Goal: Task Accomplishment & Management: Manage account settings

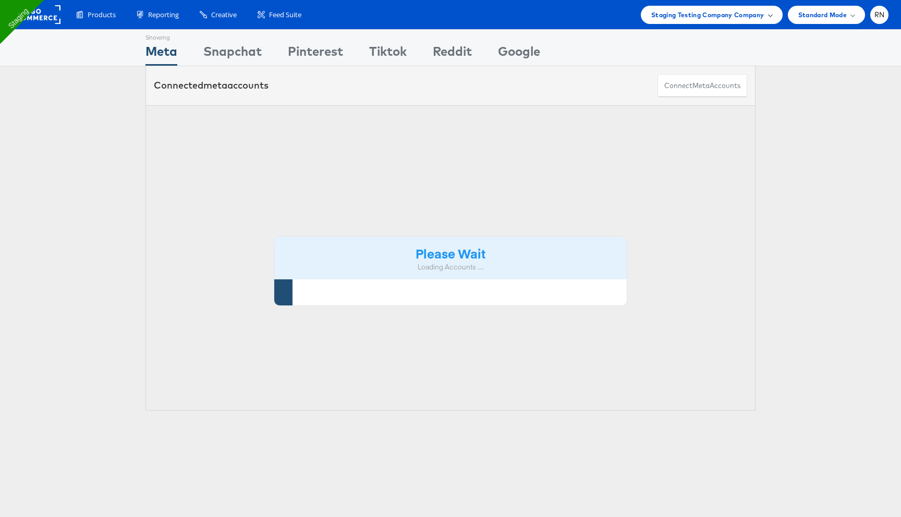
click at [713, 19] on span "Staging Testing Company Company" at bounding box center [707, 14] width 113 height 11
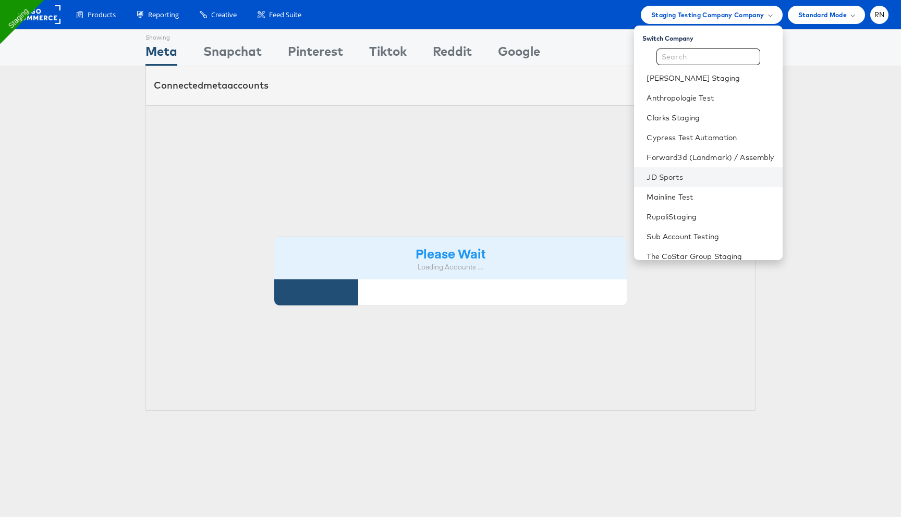
scroll to position [47, 0]
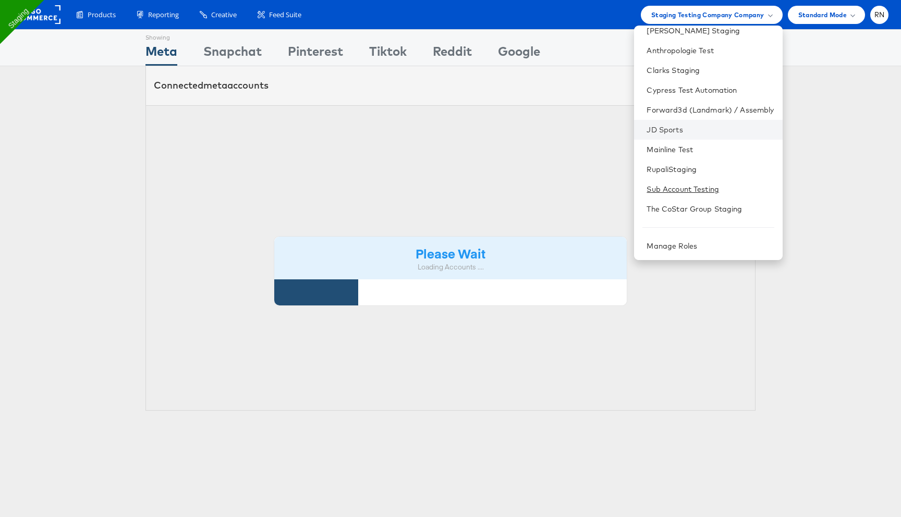
click at [687, 184] on link "Sub Account Testing" at bounding box center [709, 189] width 127 height 10
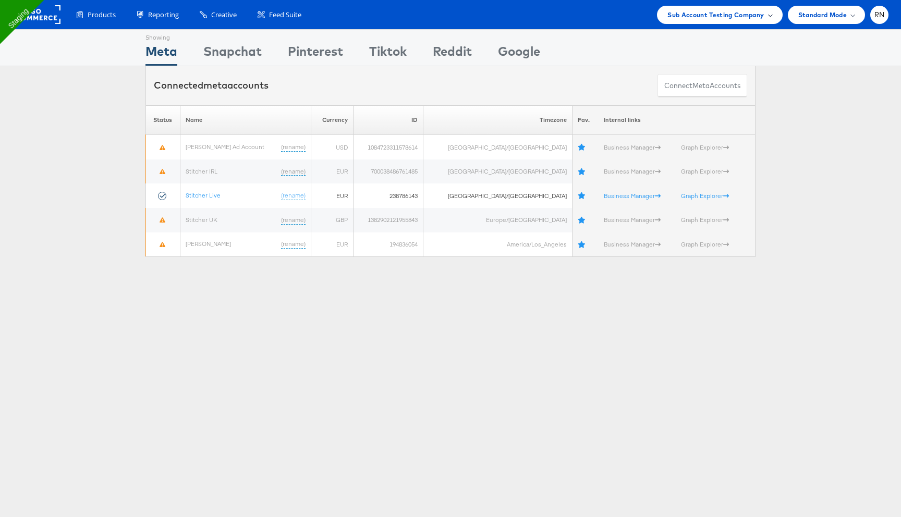
click at [698, 9] on span "Sub Account Testing Company" at bounding box center [715, 14] width 96 height 11
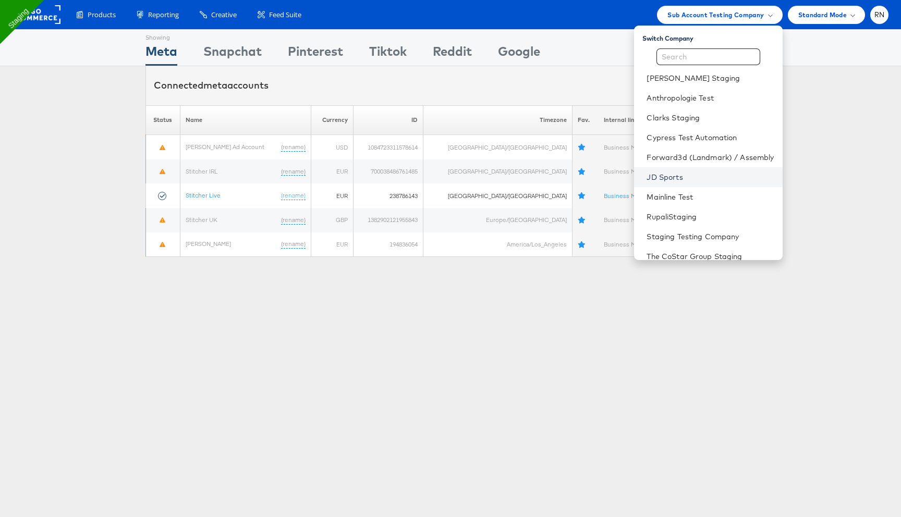
click at [669, 178] on link "JD Sports" at bounding box center [709, 177] width 127 height 10
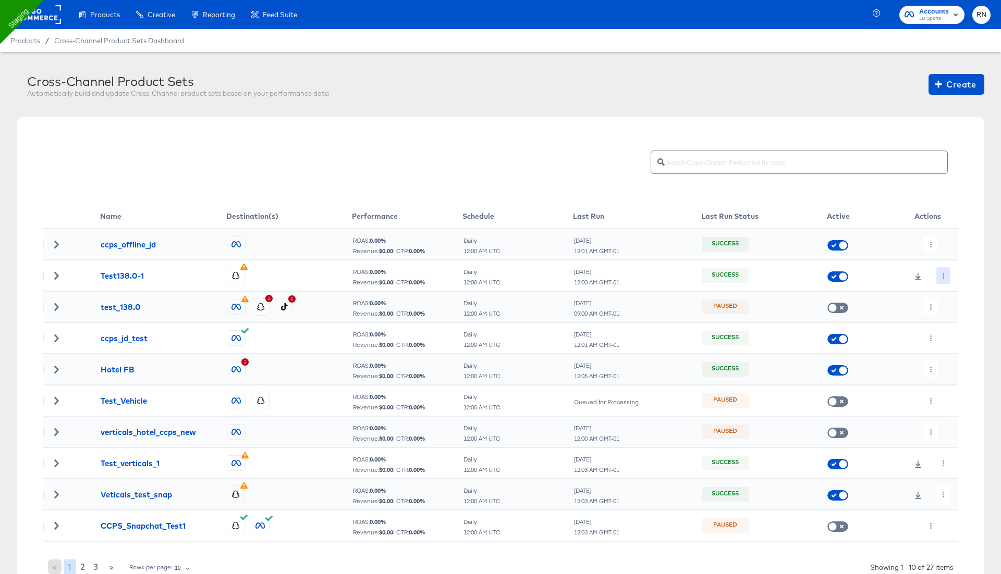
click at [944, 275] on icon "button" at bounding box center [943, 276] width 6 height 6
click at [949, 296] on icon at bounding box center [945, 295] width 7 height 7
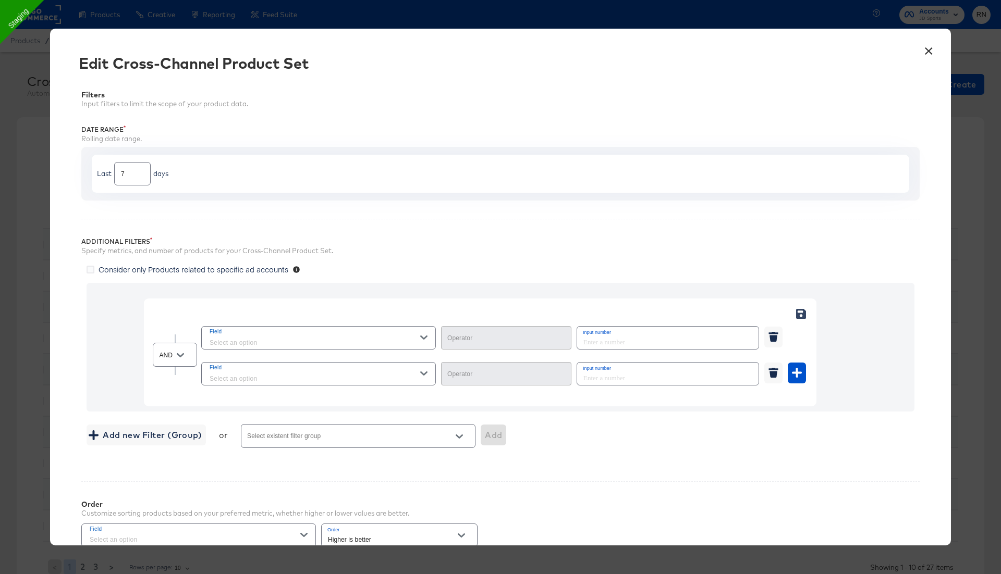
type input "Equal"
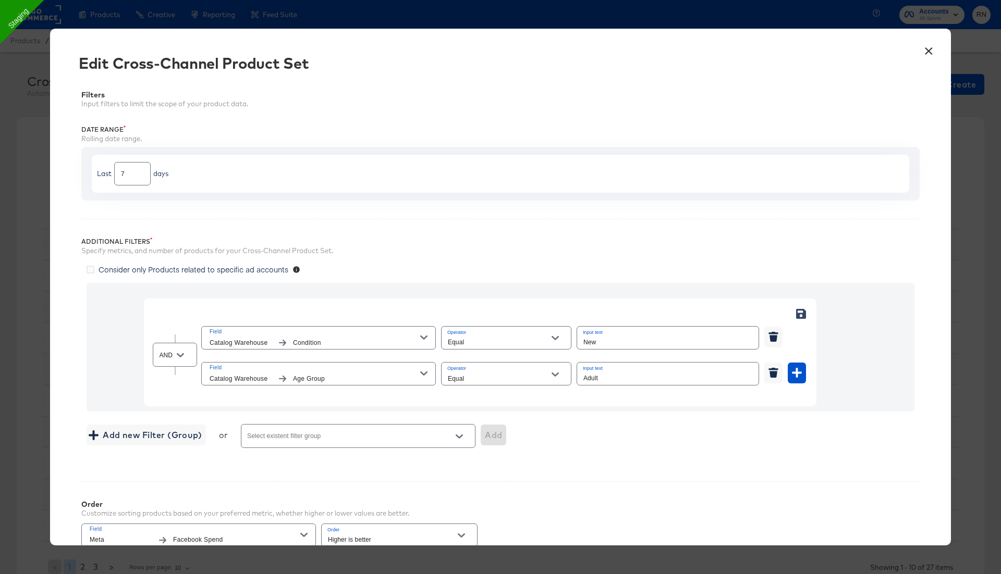
click at [924, 52] on button "×" at bounding box center [928, 48] width 19 height 19
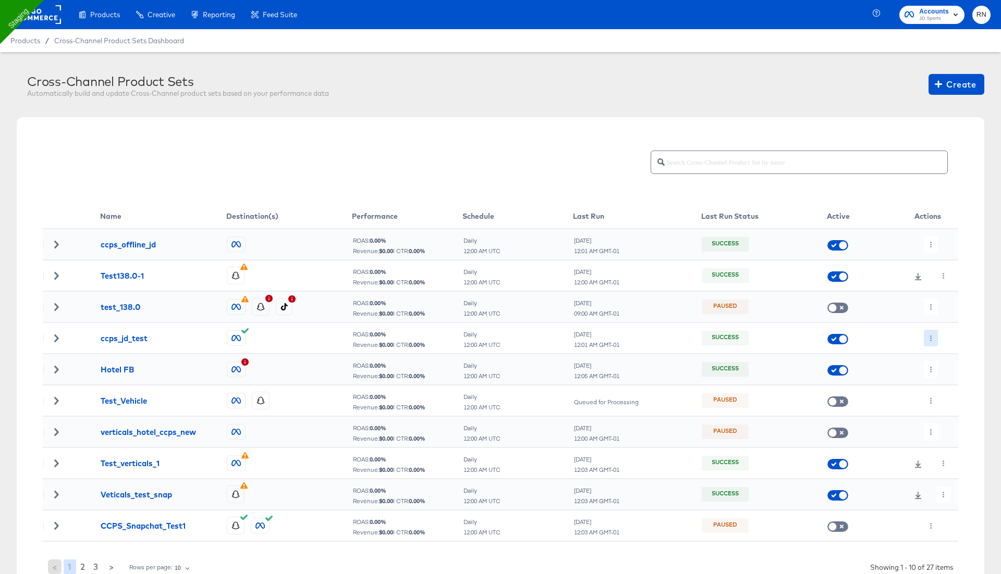
click at [930, 336] on icon "button" at bounding box center [931, 339] width 2 height 6
click at [937, 364] on li "Edit" at bounding box center [952, 358] width 56 height 17
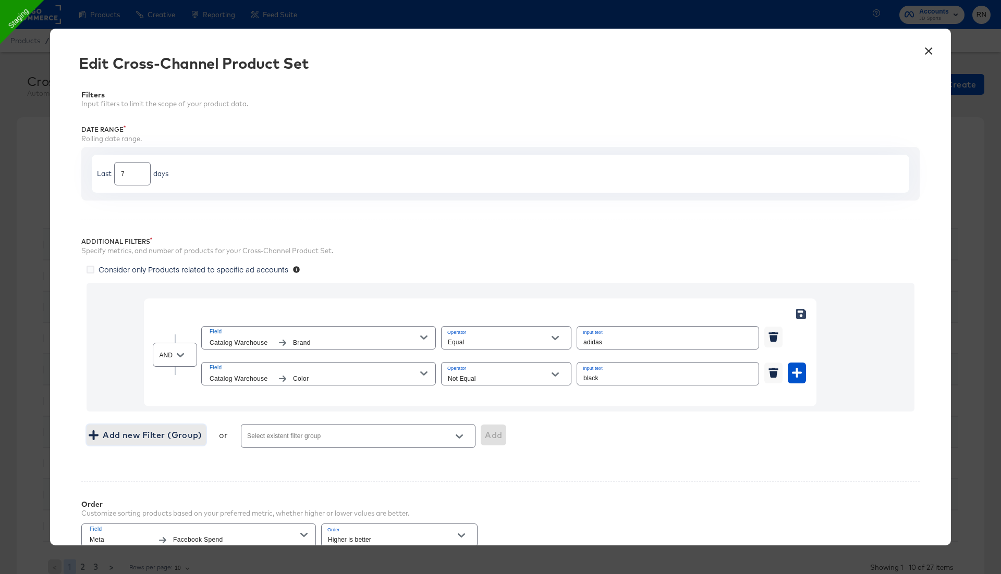
click at [170, 433] on span "Add new Filter (Group)" at bounding box center [146, 435] width 111 height 15
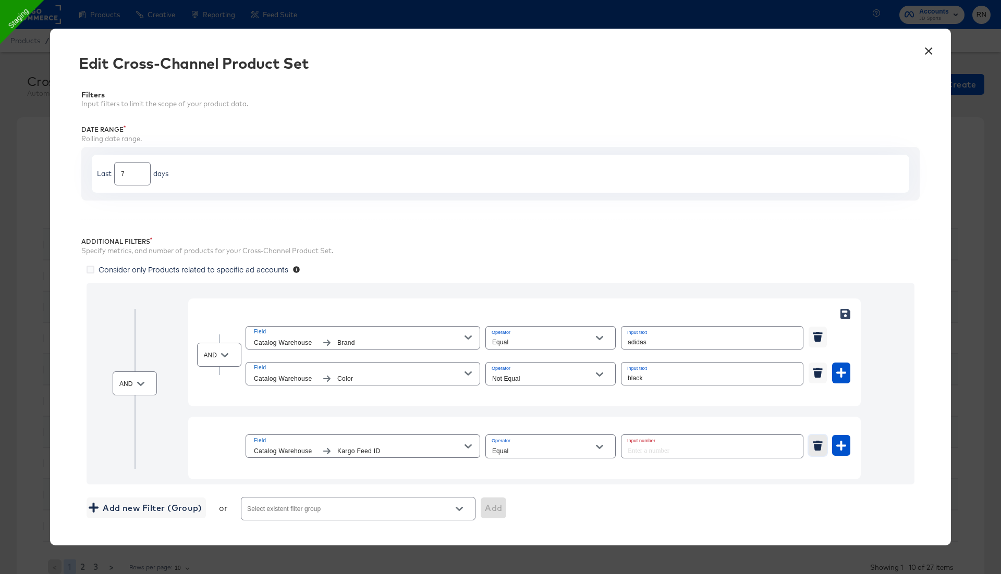
click at [817, 444] on icon "button" at bounding box center [818, 447] width 8 height 7
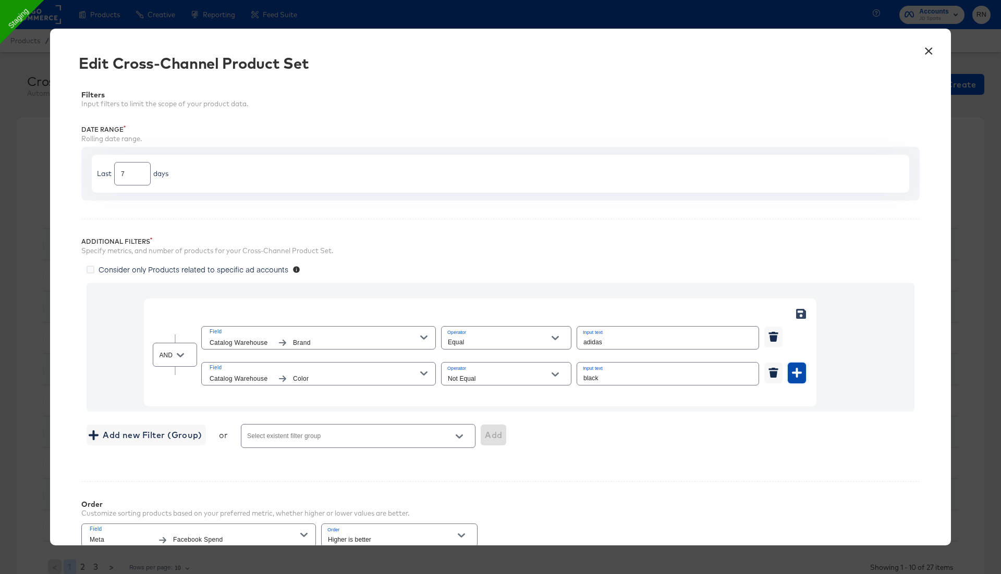
click at [796, 368] on icon "button" at bounding box center [797, 373] width 10 height 10
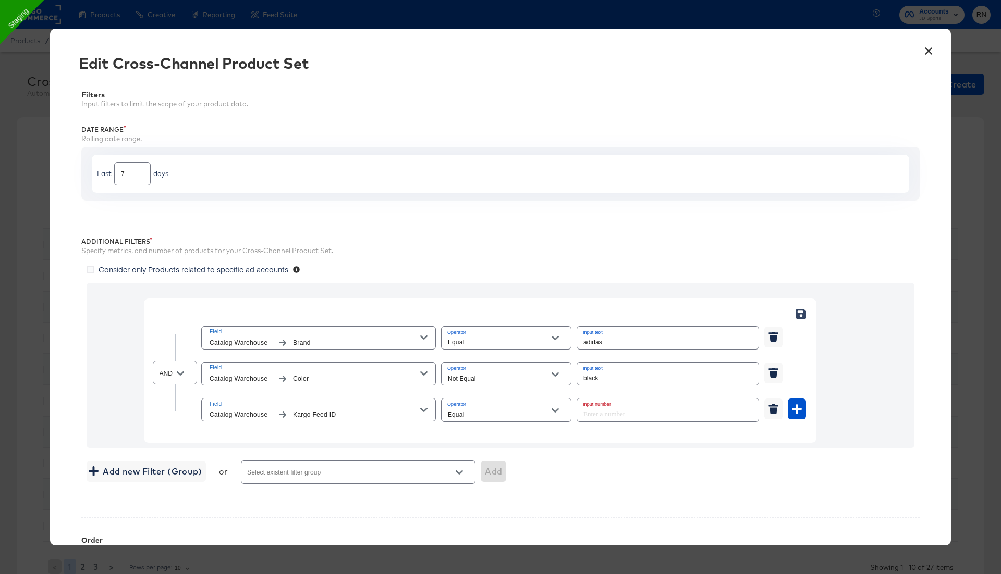
click at [346, 410] on span "Kargo Feed ID" at bounding box center [356, 415] width 127 height 11
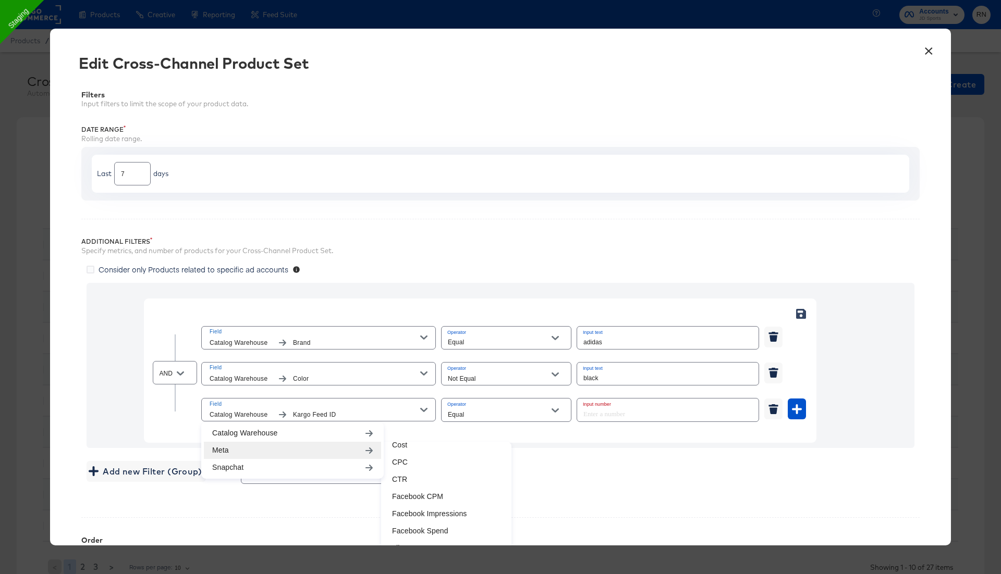
scroll to position [179, 0]
click at [433, 478] on li "CTR" at bounding box center [446, 480] width 125 height 17
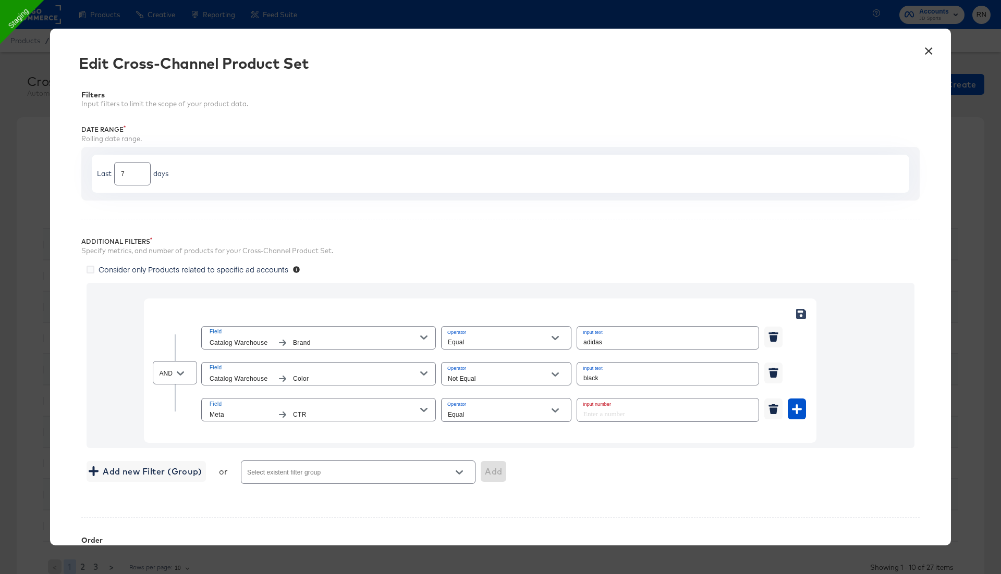
click at [464, 414] on input "Equal" at bounding box center [498, 415] width 105 height 12
click at [480, 467] on li "Greater Than" at bounding box center [506, 467] width 130 height 17
type input "Greater Than"
click at [609, 409] on input "number" at bounding box center [664, 410] width 175 height 22
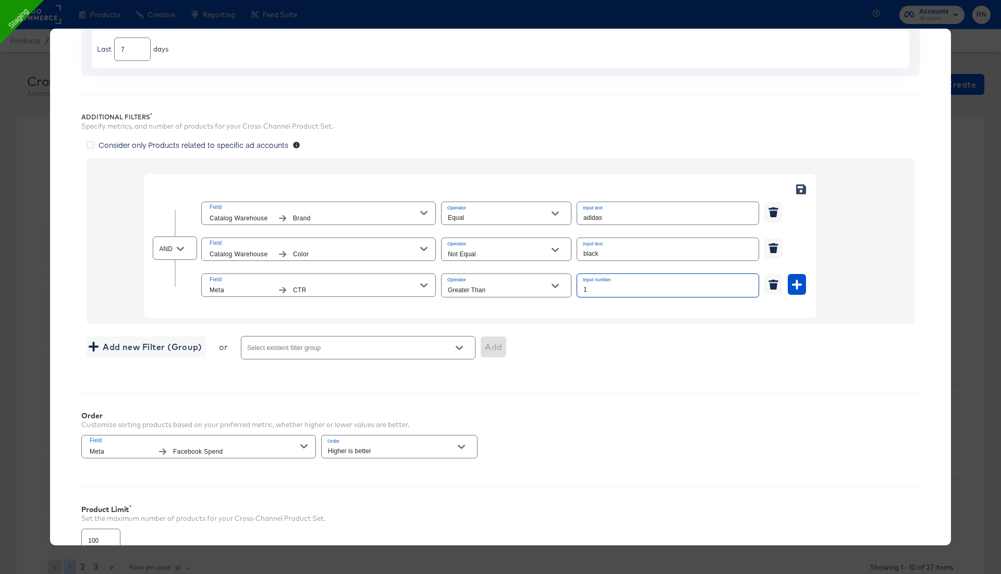
scroll to position [31, 0]
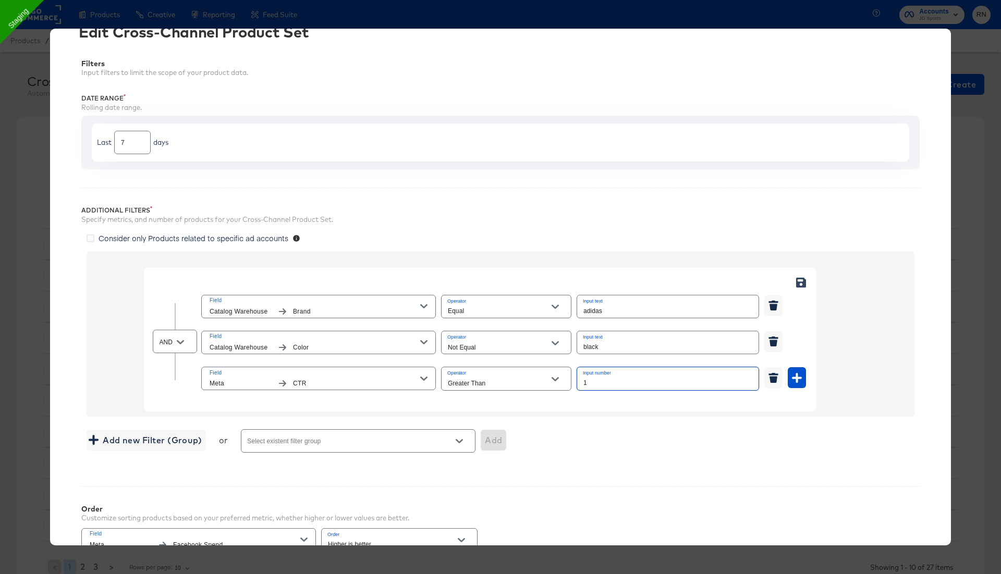
type input "1"
click at [220, 247] on div "AND Field Catalog Warehouse Brand Operator Equal Input text adidas Field Catalo…" at bounding box center [500, 354] width 838 height 214
click at [225, 237] on span "Consider only Products related to specific ad accounts" at bounding box center [194, 238] width 190 height 10
click at [0, 0] on input "Consider only Products related to specific ad accounts" at bounding box center [0, 0] width 0 height 0
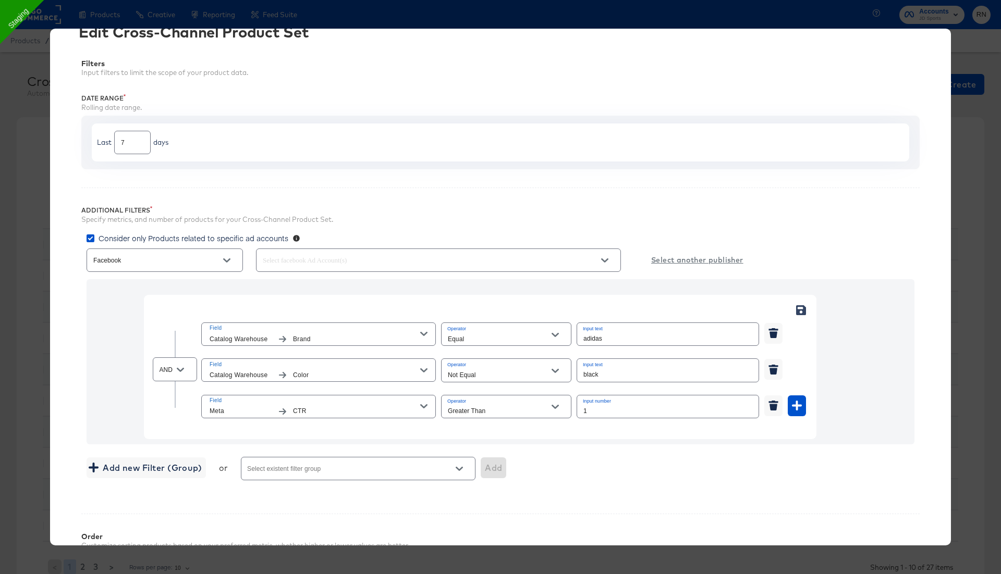
click at [227, 259] on icon "Open" at bounding box center [226, 260] width 7 height 7
click at [321, 268] on div at bounding box center [438, 260] width 365 height 23
click at [330, 263] on input "text" at bounding box center [424, 261] width 326 height 12
click at [322, 282] on div "SELECT ALL" at bounding box center [300, 285] width 48 height 11
click at [0, 0] on input "SELECT ALL" at bounding box center [0, 0] width 0 height 0
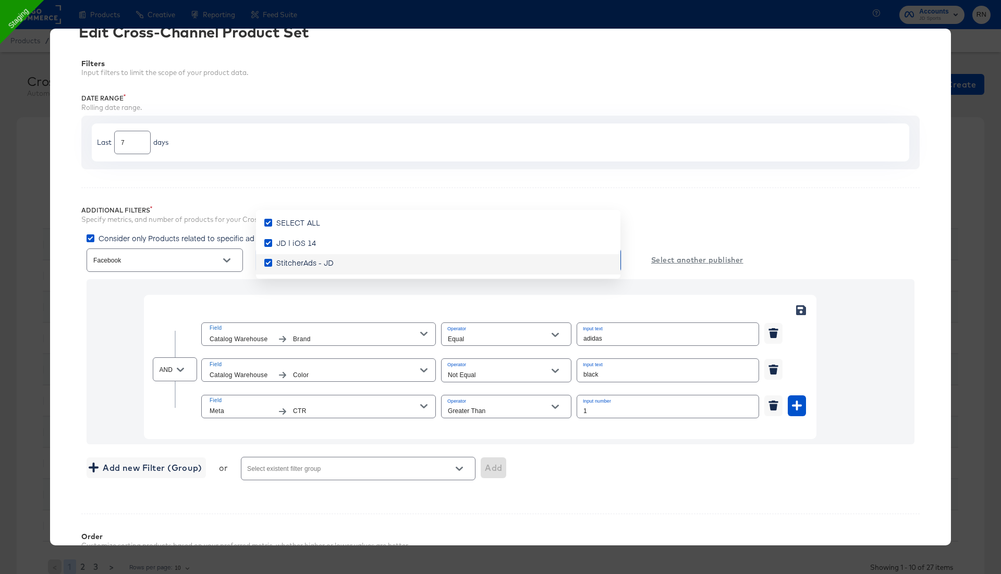
scroll to position [251, 0]
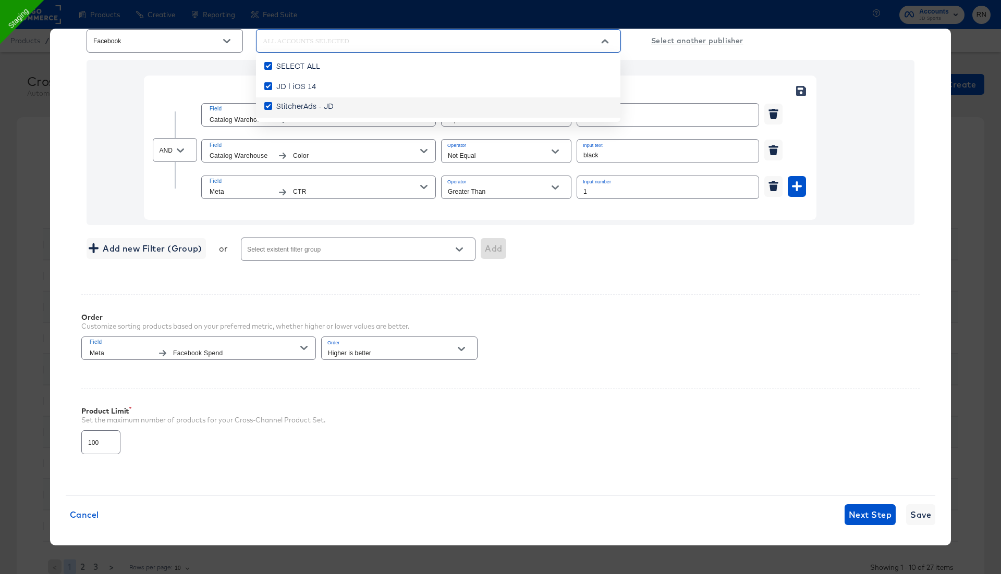
click at [898, 511] on div "Cancel Next Step Save" at bounding box center [500, 515] width 869 height 21
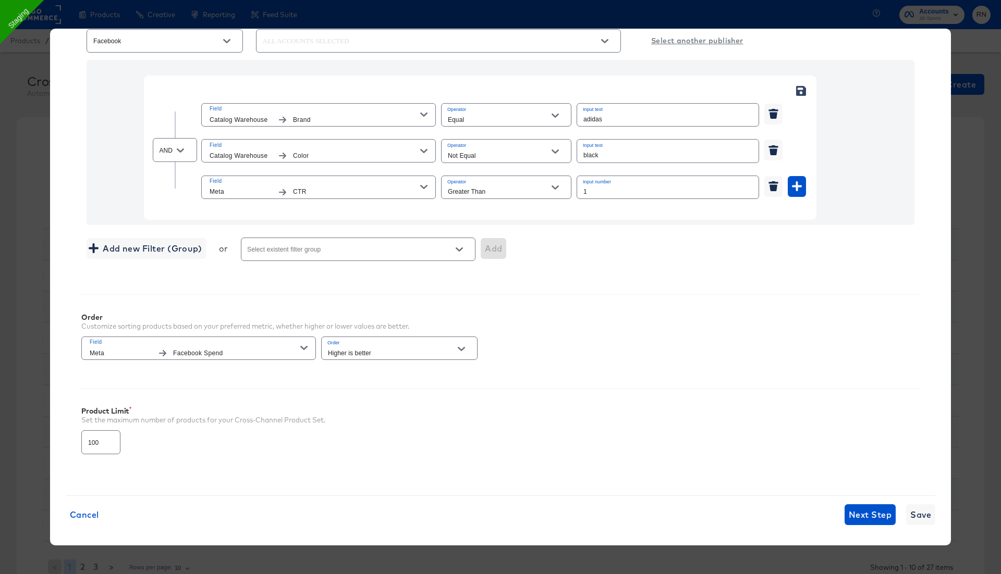
click at [905, 512] on div "Cancel Next Step Save" at bounding box center [500, 515] width 869 height 21
click at [919, 511] on span "Save" at bounding box center [920, 515] width 21 height 15
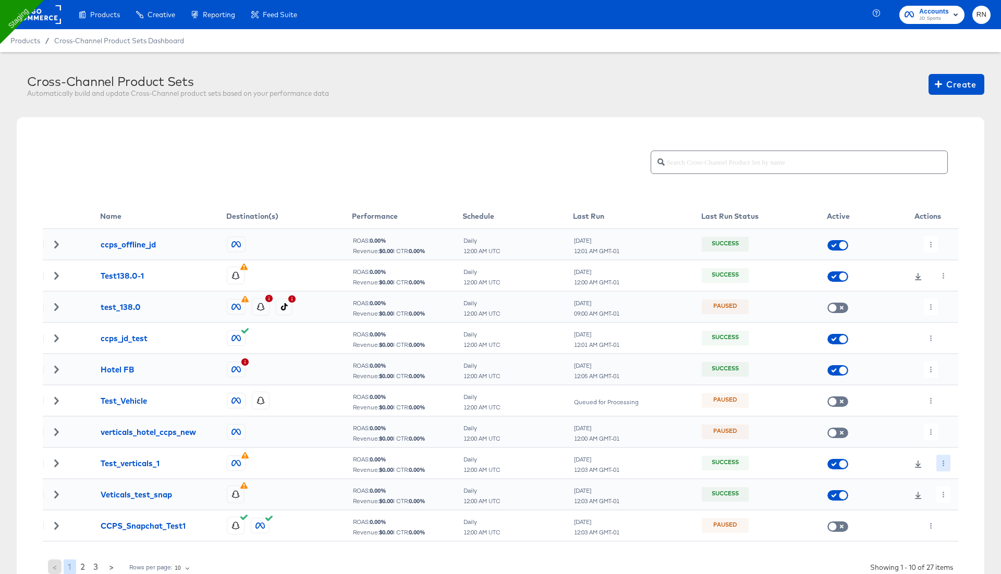
click at [949, 461] on button "button" at bounding box center [943, 463] width 14 height 17
click at [956, 478] on li "Edit" at bounding box center [962, 483] width 56 height 17
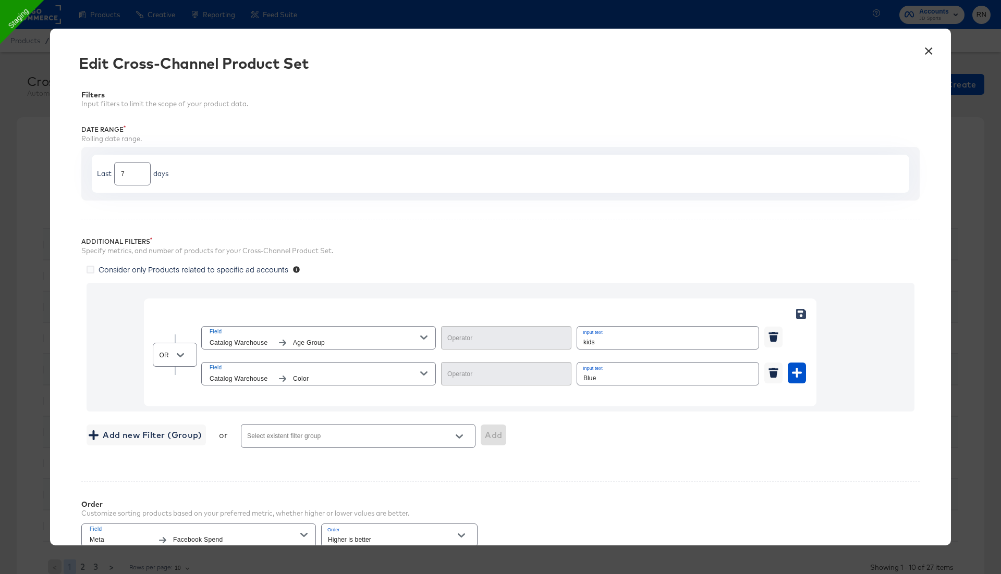
type input "Equal"
type input "Contains"
click at [182, 355] on icon "Open" at bounding box center [180, 355] width 7 height 7
click at [800, 368] on icon "button" at bounding box center [797, 373] width 10 height 10
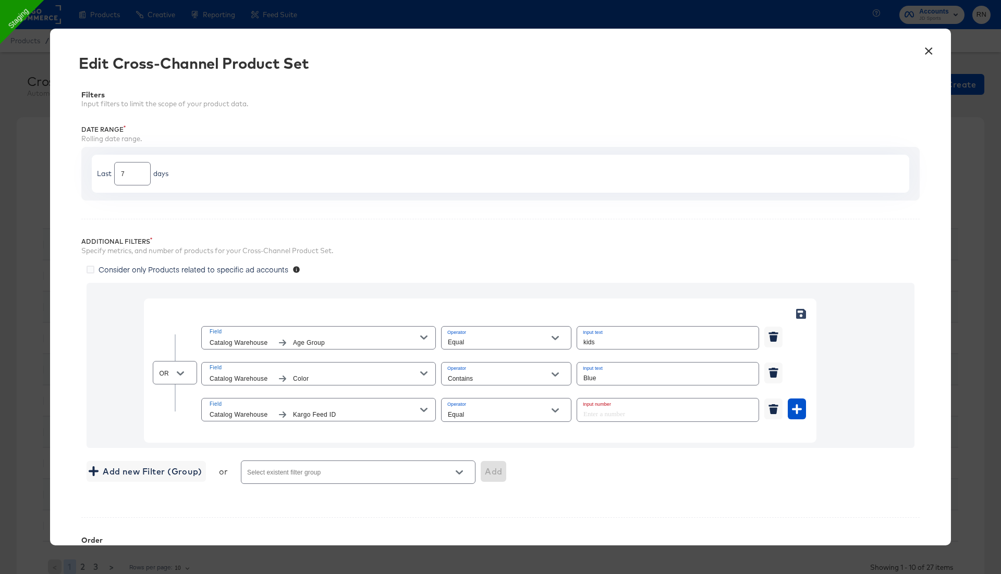
click at [328, 415] on span "Kargo Feed ID" at bounding box center [356, 415] width 127 height 11
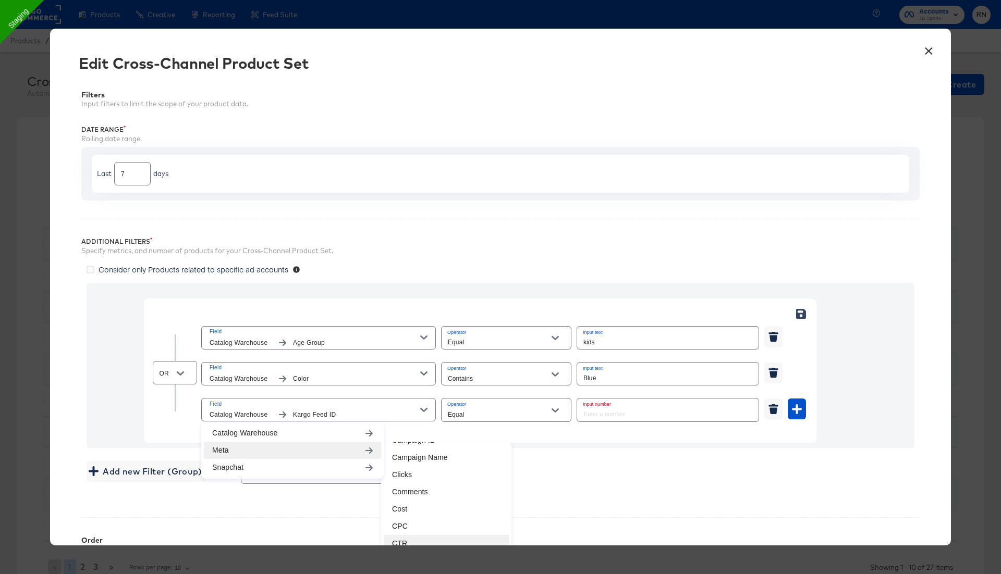
click at [408, 540] on li "CTR" at bounding box center [446, 543] width 125 height 17
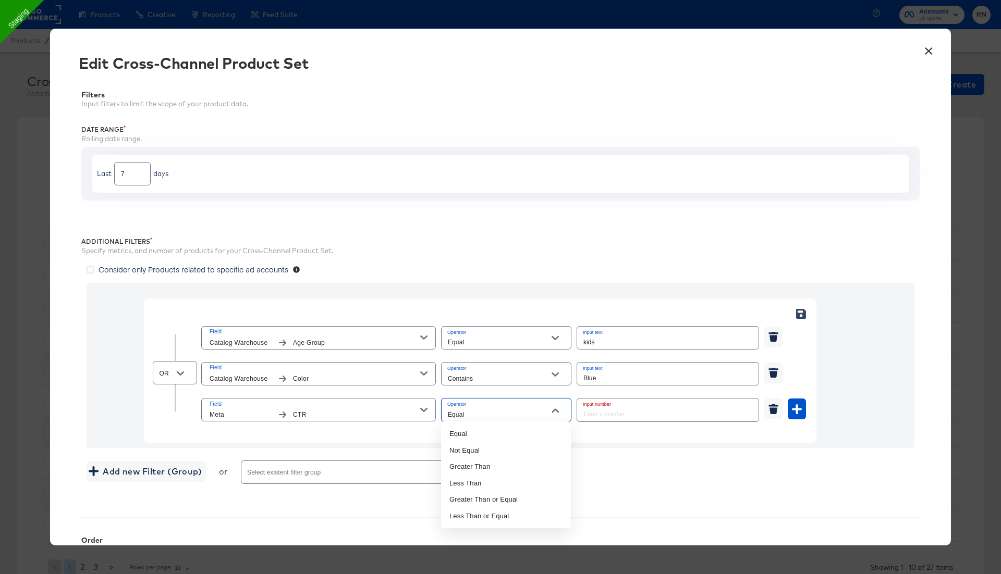
click at [473, 411] on input "Equal" at bounding box center [498, 415] width 105 height 12
click at [477, 469] on li "Greater Than" at bounding box center [506, 467] width 130 height 17
type input "Greater Than"
click at [611, 413] on input "number" at bounding box center [664, 410] width 175 height 22
type input "1"
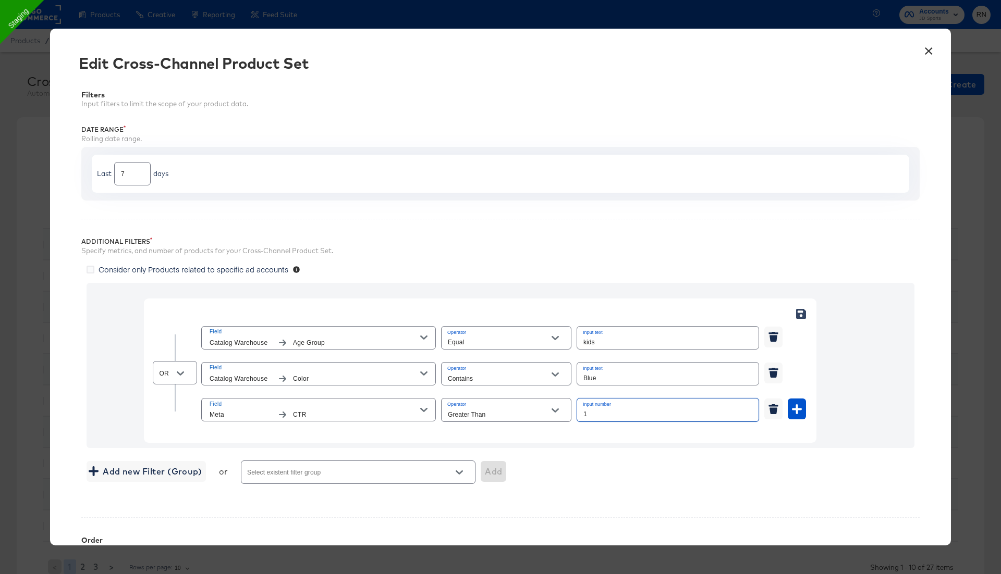
click at [241, 269] on span "Consider only Products related to specific ad accounts" at bounding box center [194, 269] width 190 height 10
click at [0, 0] on input "Consider only Products related to specific ad accounts" at bounding box center [0, 0] width 0 height 0
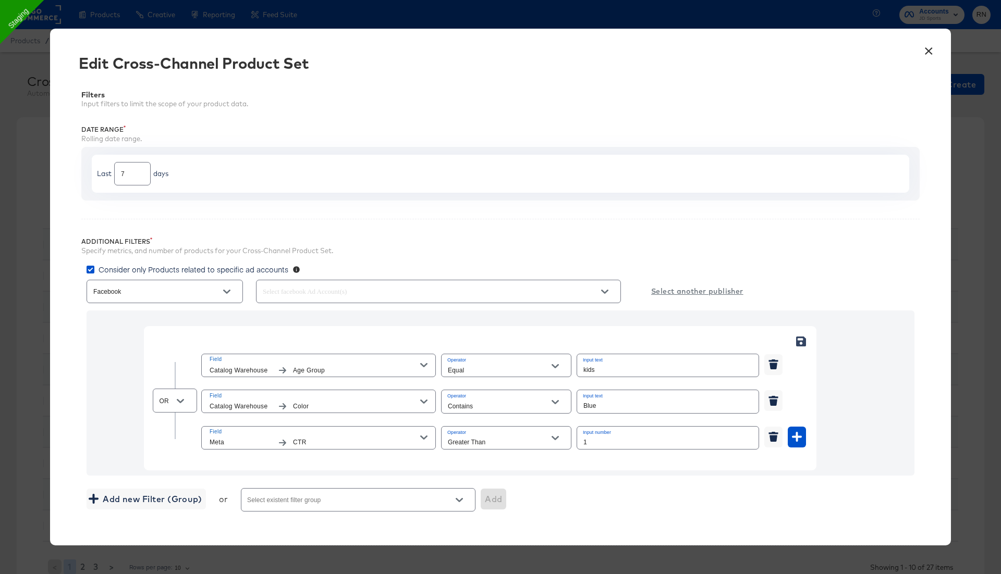
click at [342, 288] on input "text" at bounding box center [424, 292] width 326 height 12
click at [317, 316] on span "SELECT ALL" at bounding box center [298, 316] width 44 height 10
click at [0, 0] on input "SELECT ALL" at bounding box center [0, 0] width 0 height 0
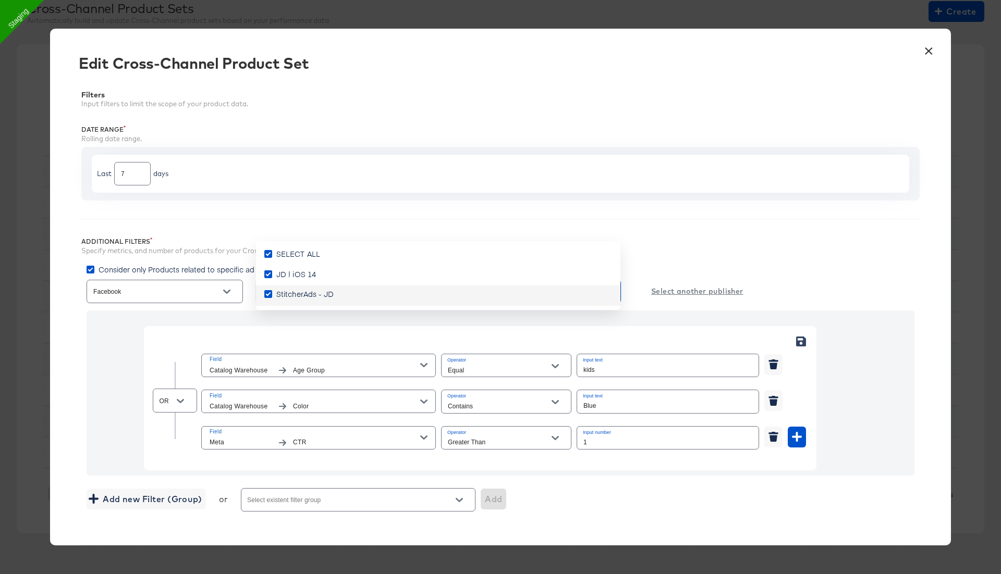
scroll to position [79, 0]
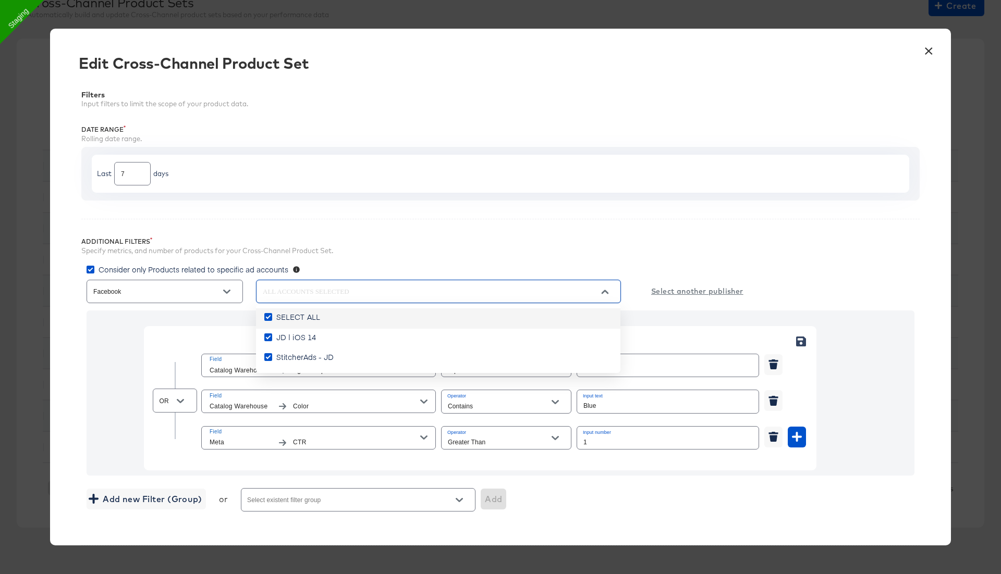
click at [430, 234] on div "Additional Filters Specify metrics, and number of products for your Cross-Chann…" at bounding box center [500, 373] width 838 height 308
click at [222, 295] on button "Open" at bounding box center [227, 292] width 16 height 16
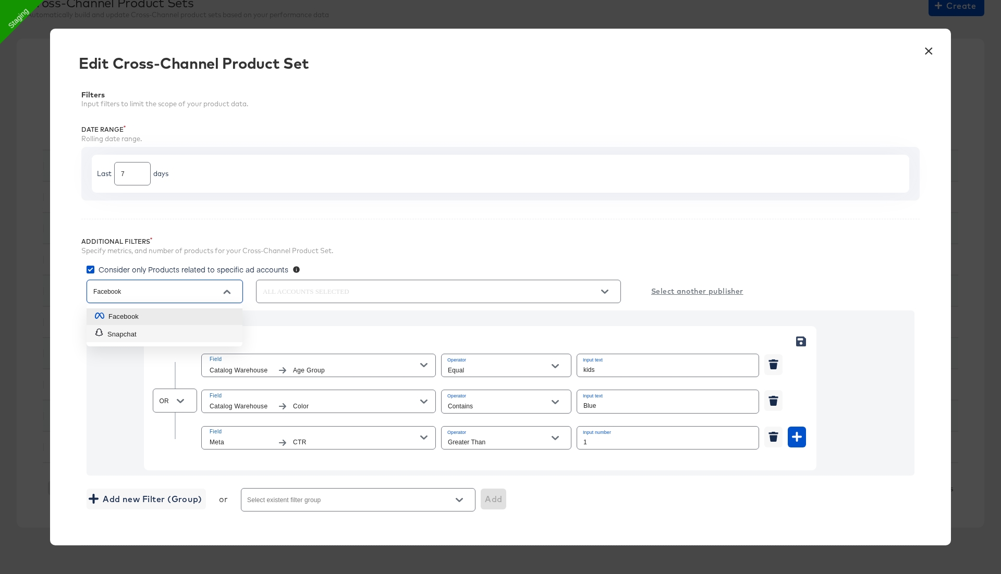
click at [199, 339] on li "Snapchat" at bounding box center [165, 334] width 156 height 18
type input "Snapchat"
click at [293, 295] on input "text" at bounding box center [424, 292] width 326 height 12
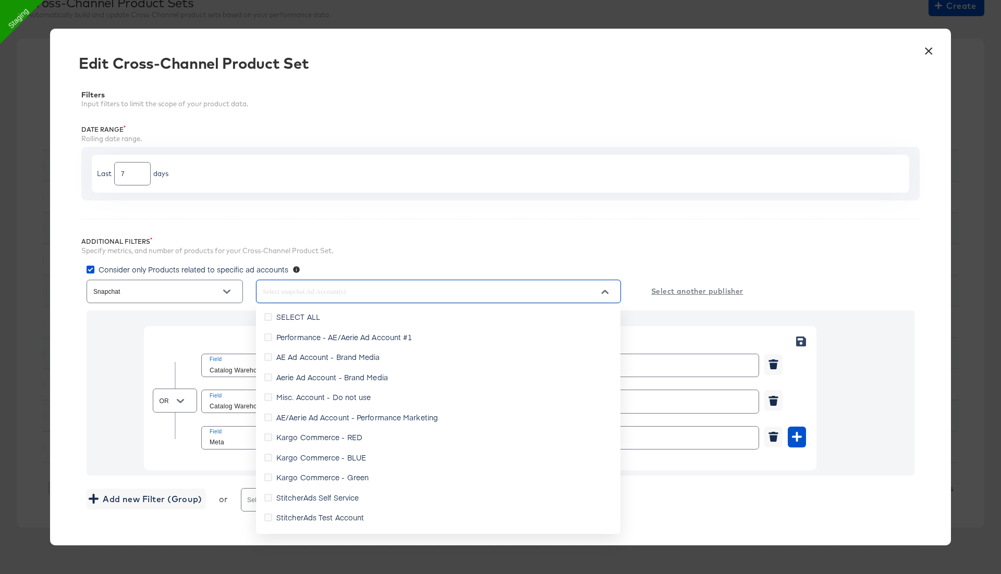
click at [350, 227] on div "Additional Filters Specify metrics, and number of products for your Cross-Chann…" at bounding box center [500, 373] width 838 height 308
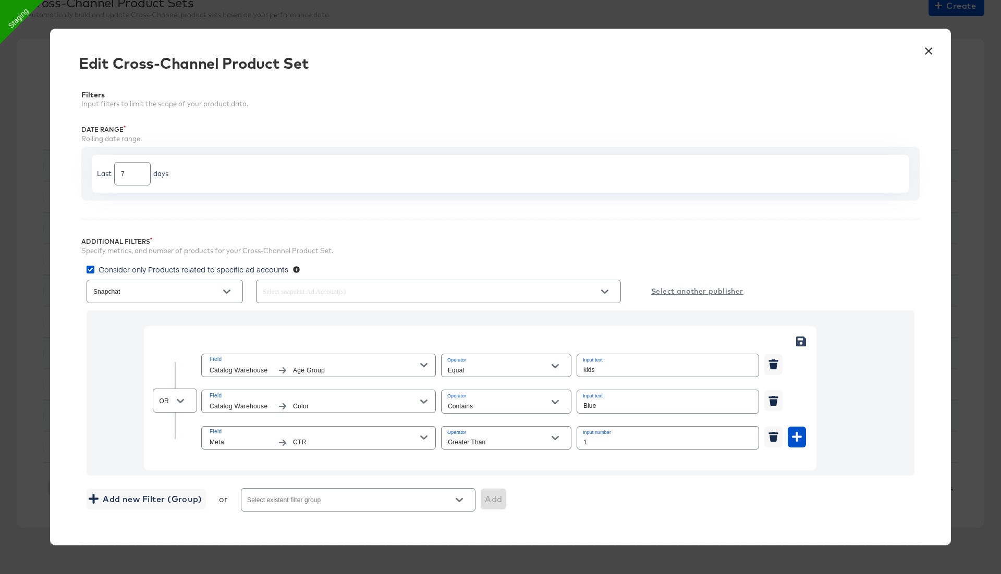
click at [929, 47] on button "×" at bounding box center [928, 48] width 19 height 19
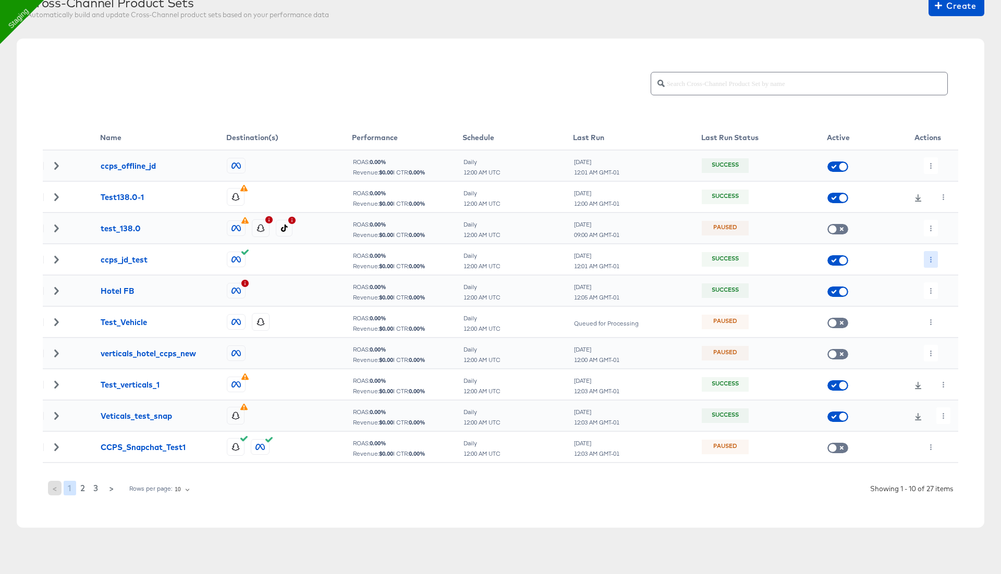
click at [930, 257] on icon "button" at bounding box center [931, 260] width 2 height 6
click at [940, 280] on li "Edit" at bounding box center [952, 280] width 56 height 17
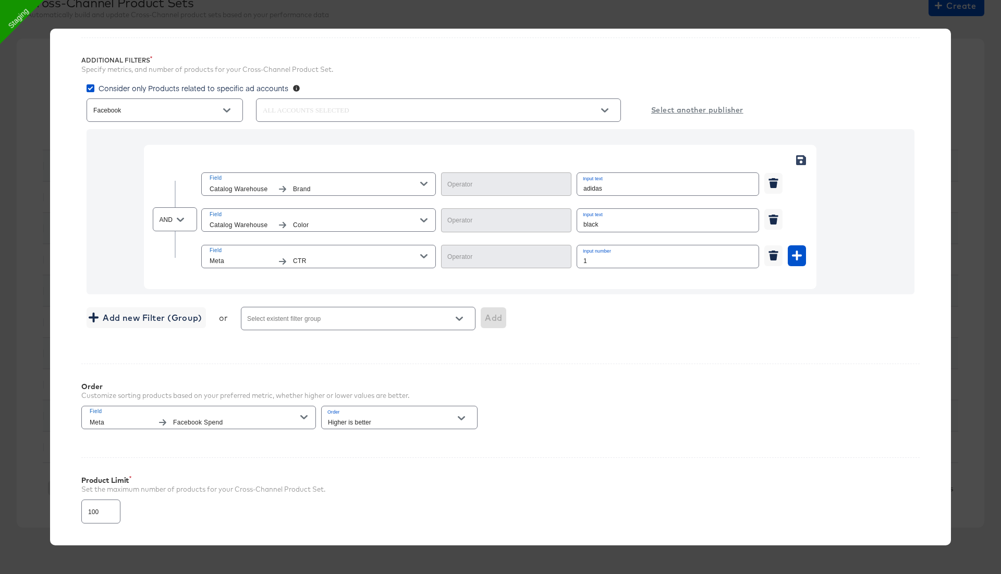
scroll to position [251, 0]
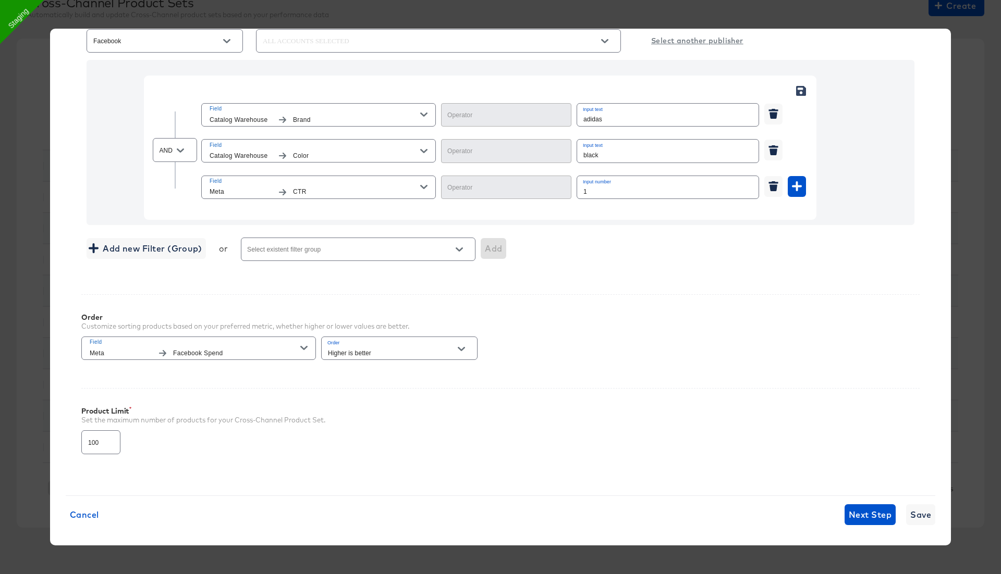
type input "Equal"
type input "Not Equal"
type input "Greater Than"
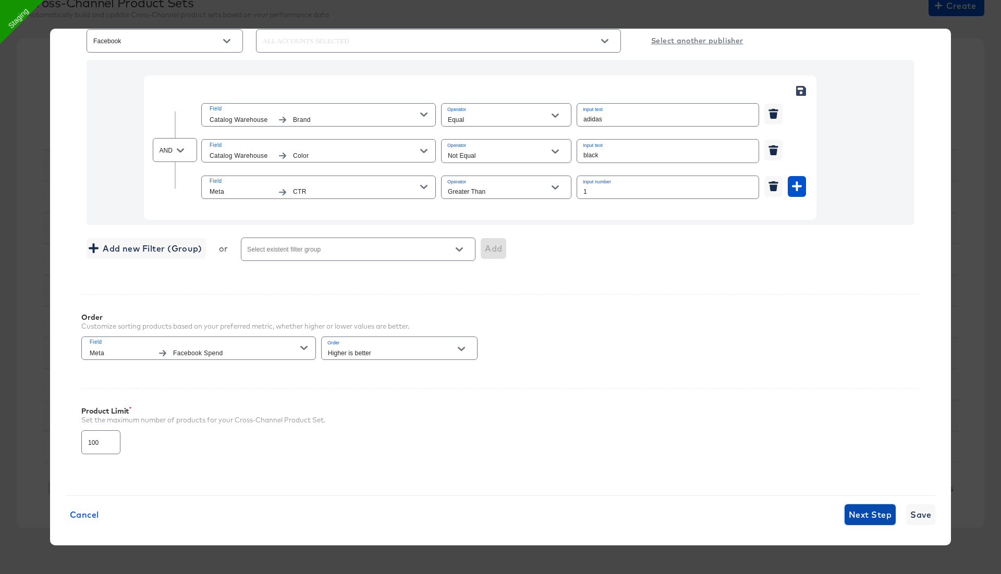
click at [861, 508] on span "Next Step" at bounding box center [870, 515] width 43 height 15
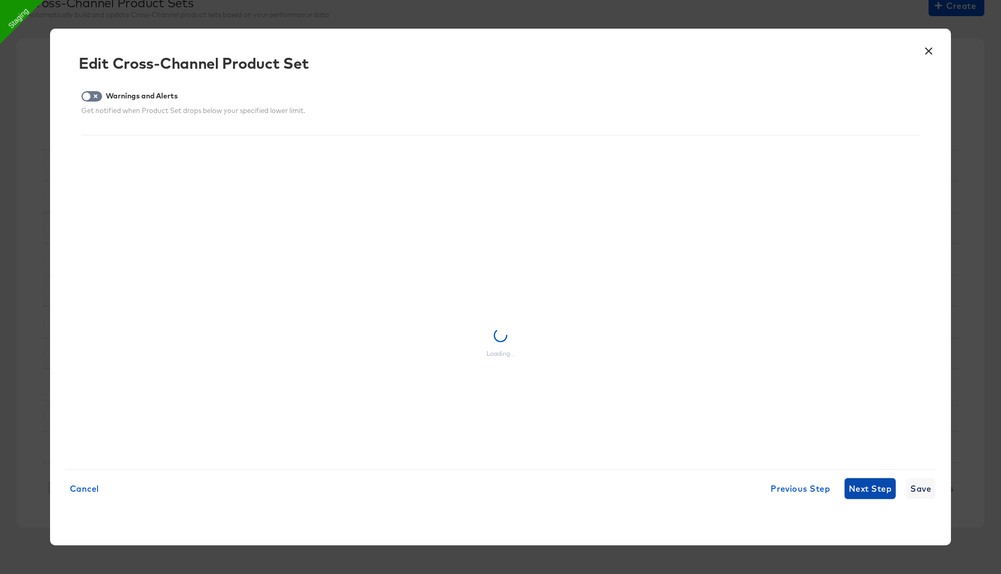
scroll to position [0, 0]
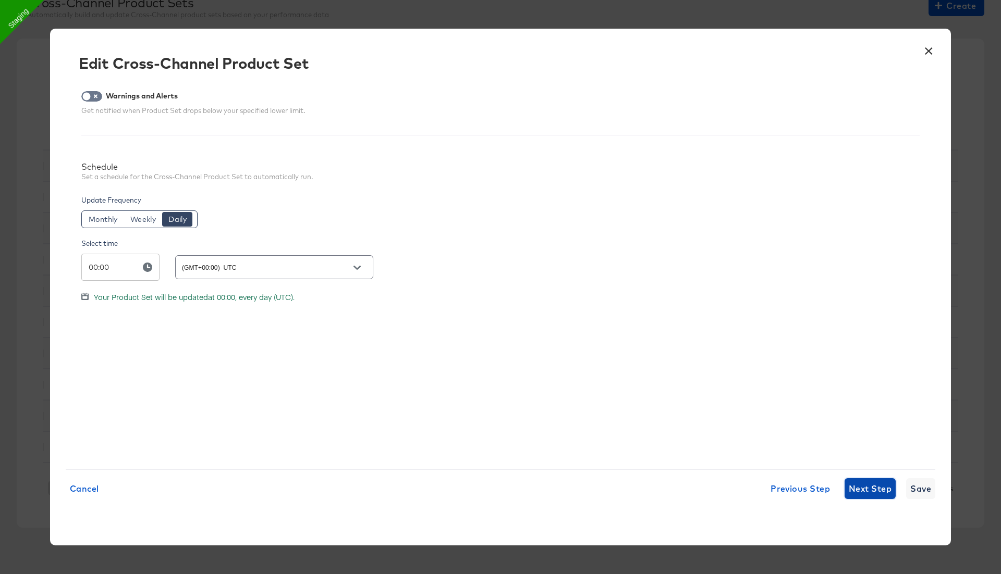
click at [864, 488] on span "Next Step" at bounding box center [870, 489] width 43 height 15
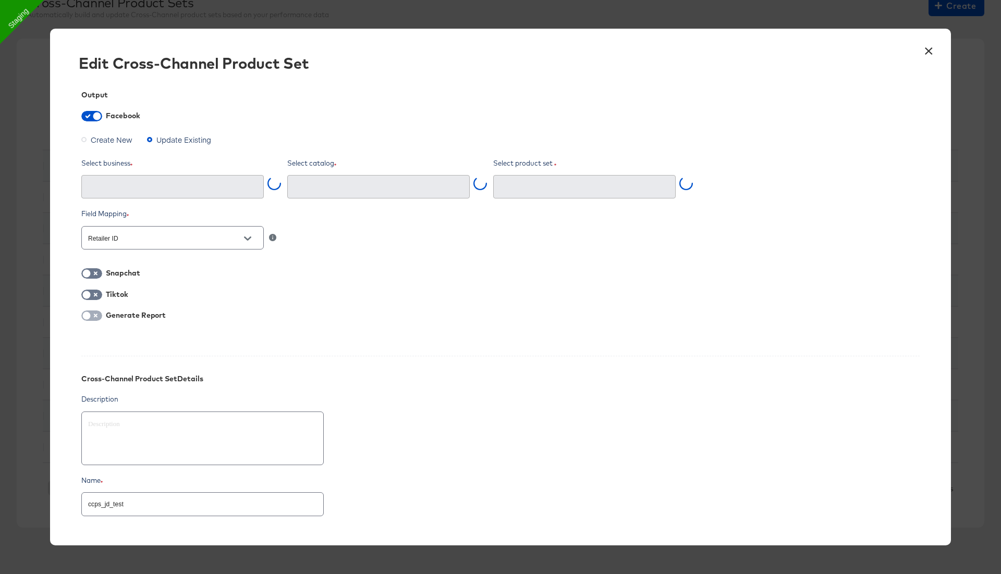
type input "Ghost Business StitcherAds (257579378080319)"
click at [95, 314] on input "checkbox" at bounding box center [86, 318] width 31 height 10
checkbox input "true"
type textarea "x"
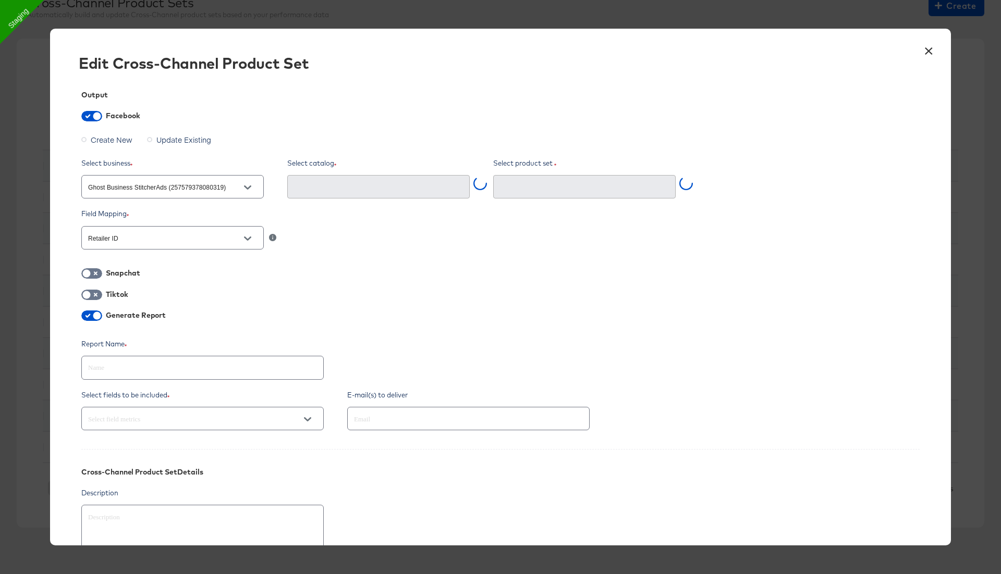
type input "ccps_jd_test (2627560624249952)"
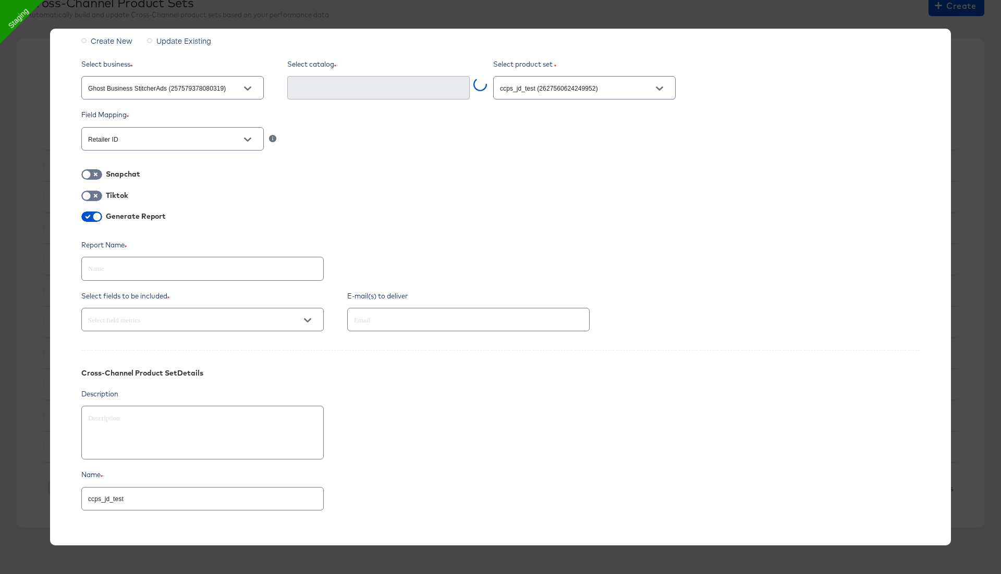
scroll to position [102, 0]
click at [151, 490] on input "ccps_jd_test" at bounding box center [202, 492] width 241 height 22
type textarea "x"
type input "ccps_jd_testa"
type textarea "x"
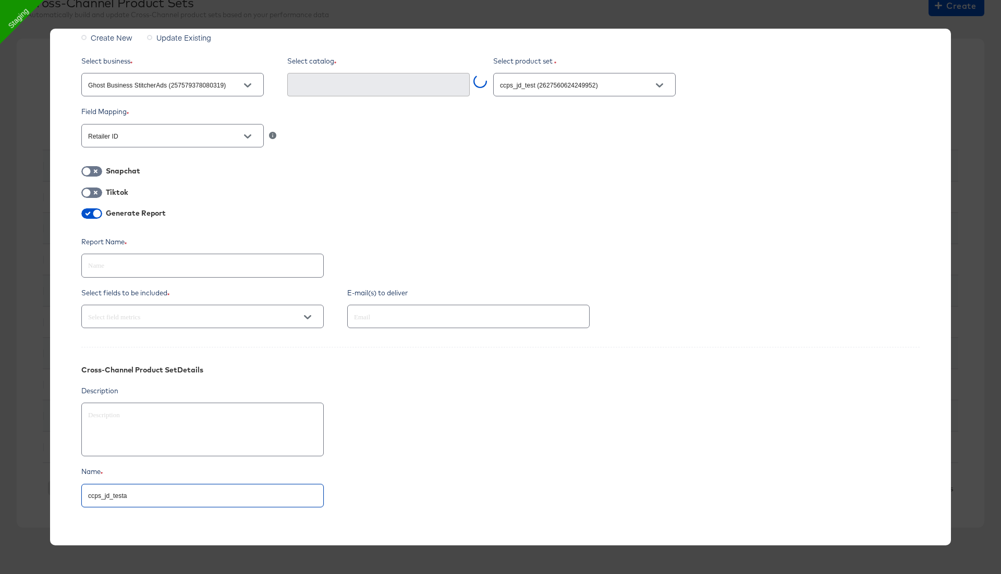
type input "ccps_jd_test"
click at [128, 495] on input "ccps_jd_test" at bounding box center [202, 492] width 241 height 22
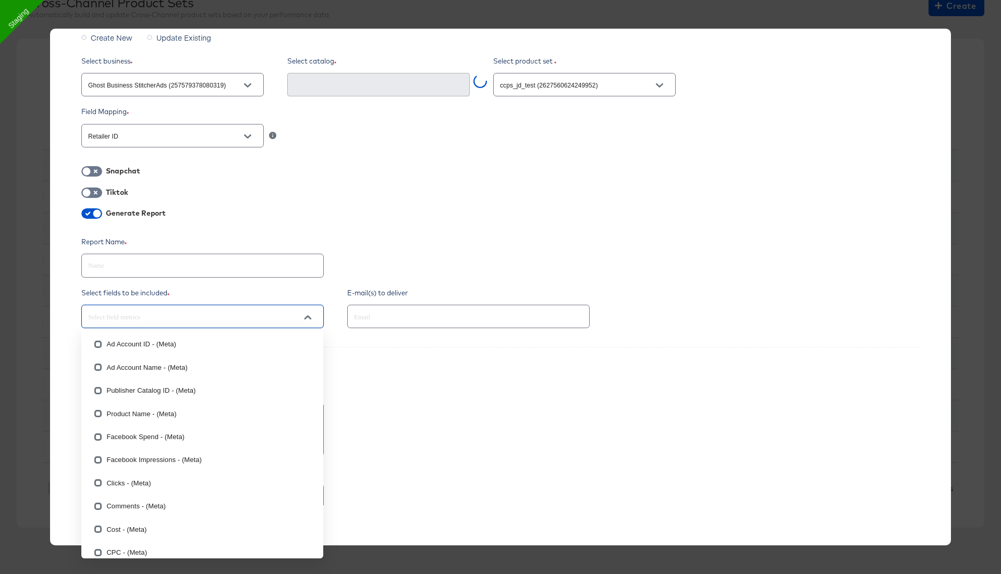
click at [145, 316] on input "text" at bounding box center [187, 317] width 203 height 12
click at [127, 365] on li "Ad Account Name - (Meta)" at bounding box center [202, 367] width 242 height 23
type textarea "x"
checkbox input "true"
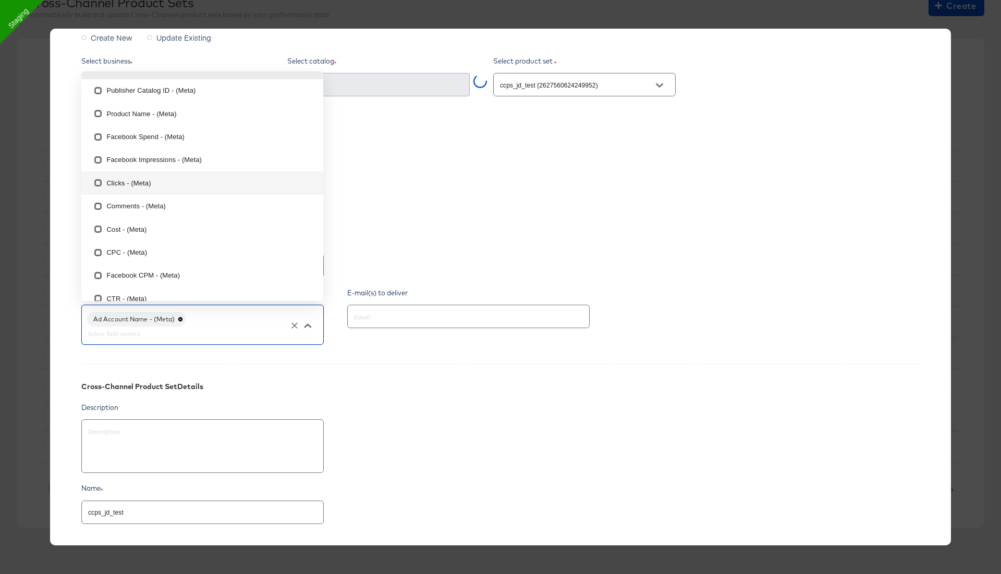
scroll to position [53, 0]
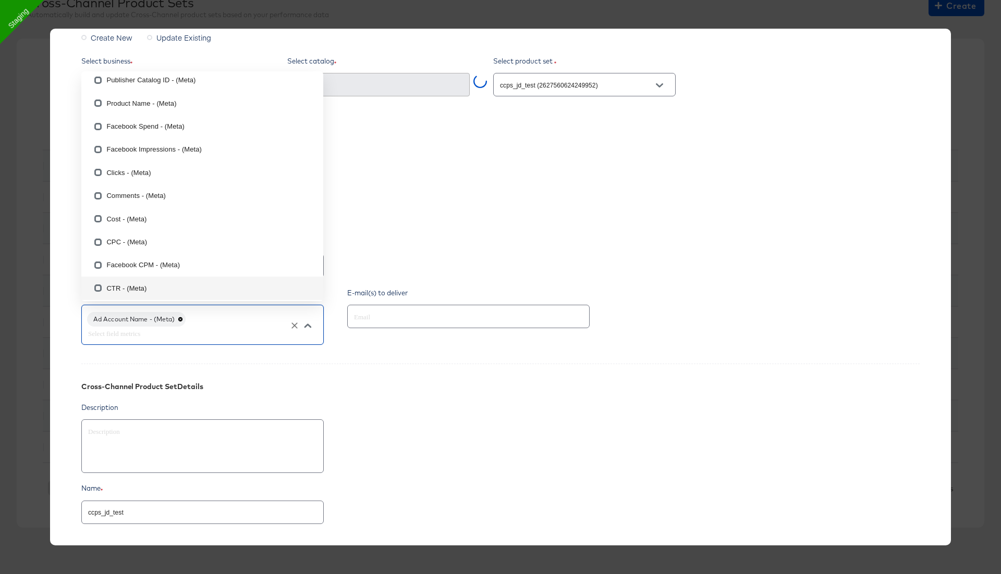
click at [100, 288] on input "checkbox" at bounding box center [98, 290] width 17 height 17
checkbox input "true"
click at [158, 408] on div "Description" at bounding box center [500, 408] width 838 height 10
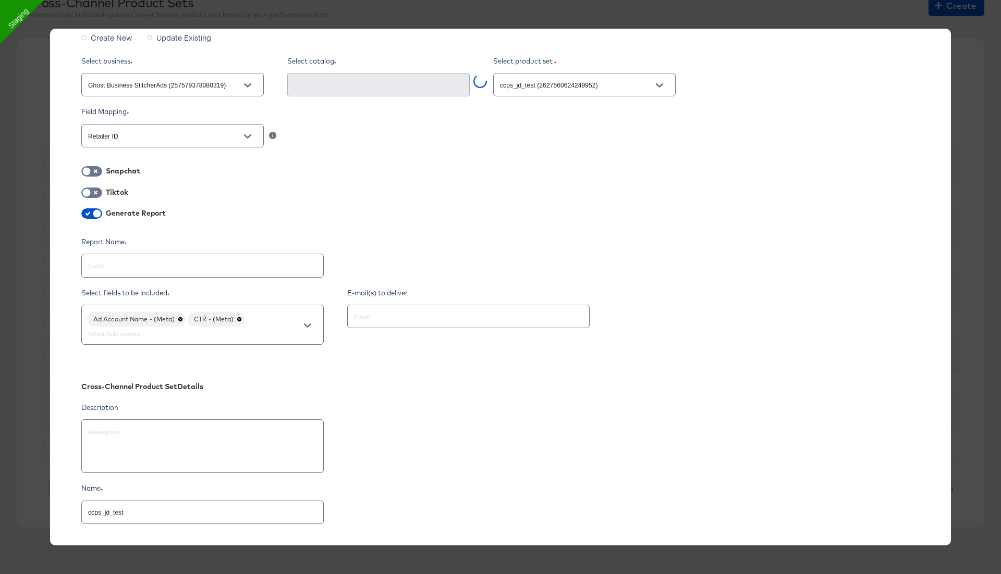
click at [223, 269] on input "text" at bounding box center [202, 261] width 241 height 22
paste input "ccps_jd_test"
type textarea "x"
type input "ccps_jd_test"
click at [382, 317] on input "text" at bounding box center [453, 317] width 203 height 12
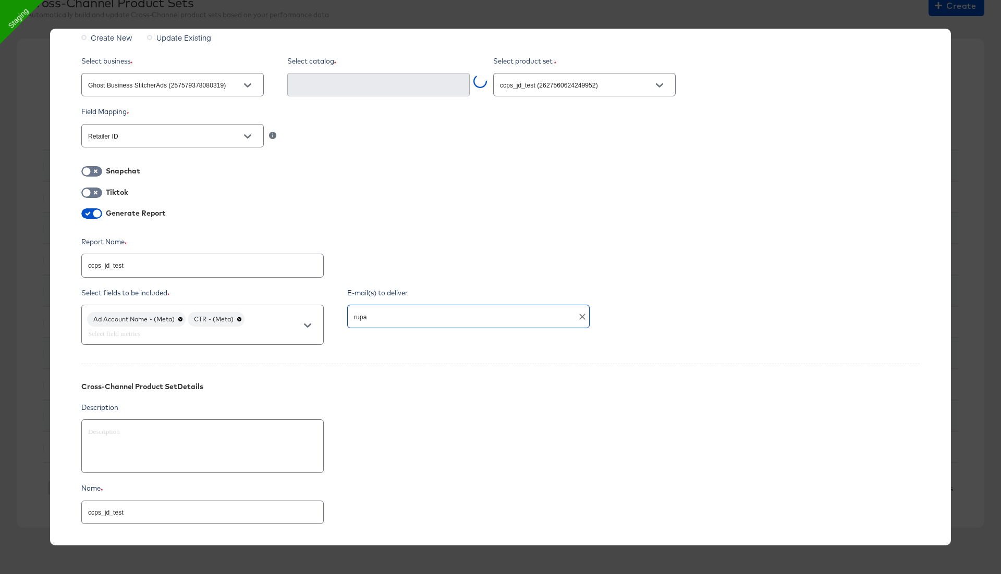
type input "rupal"
type input "Rn Jd Au Test Fb Staging #stitcherads #product-catalog #keep (1345107290101776)"
type textarea "x"
type input "rupali.narkhede@kargo.com"
type textarea "x"
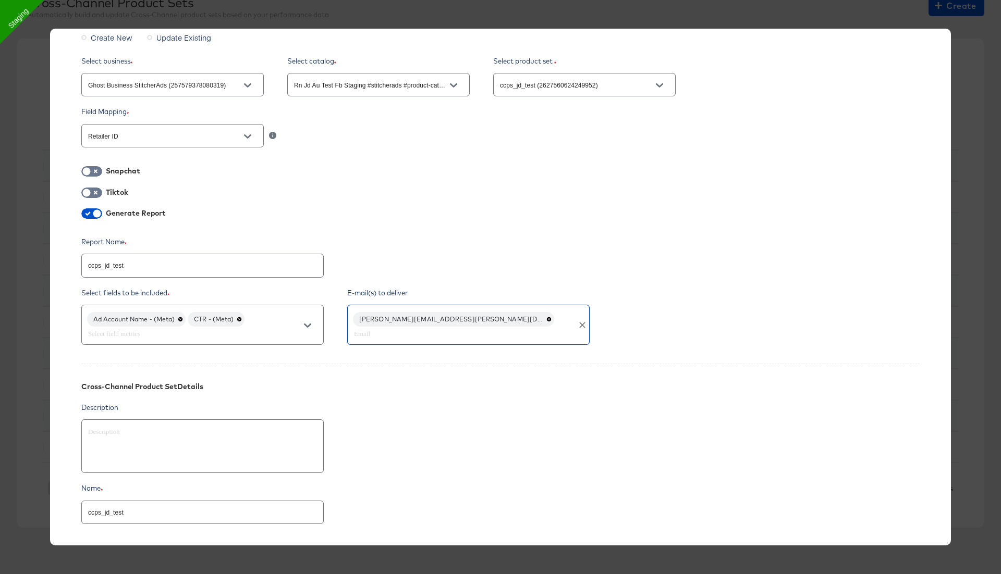
scroll to position [175, 0]
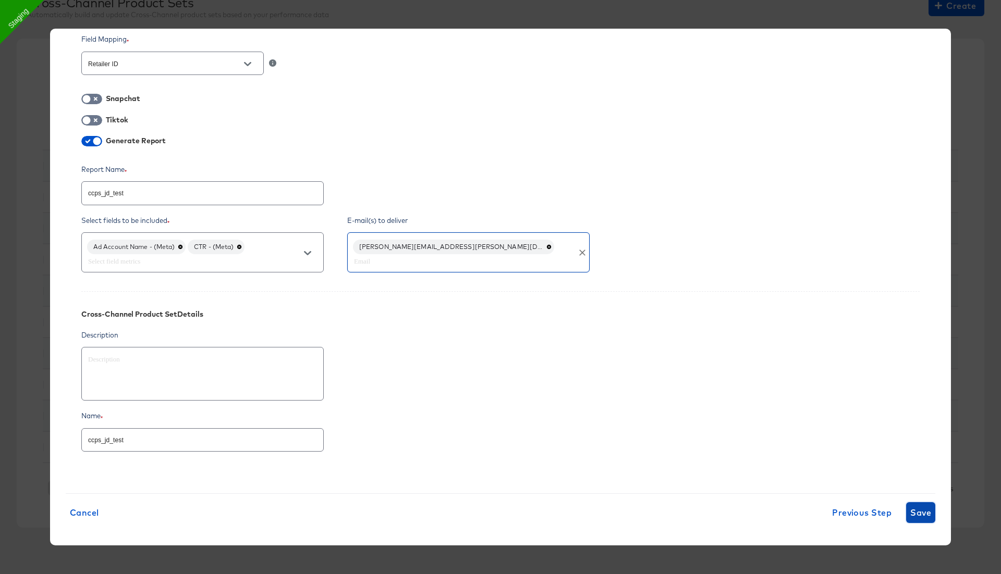
click at [912, 509] on span "Save" at bounding box center [920, 513] width 21 height 15
type textarea "x"
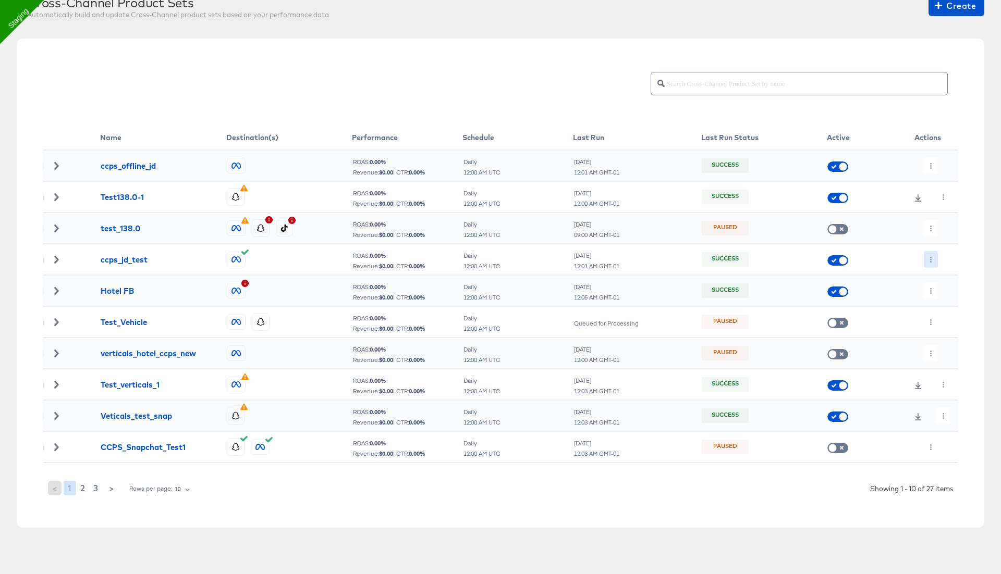
click at [930, 257] on icon "button" at bounding box center [931, 260] width 2 height 6
click at [943, 317] on li "Run Now" at bounding box center [952, 314] width 56 height 17
click at [932, 258] on icon "button" at bounding box center [931, 260] width 6 height 6
click at [943, 316] on li "Run Now" at bounding box center [952, 314] width 56 height 17
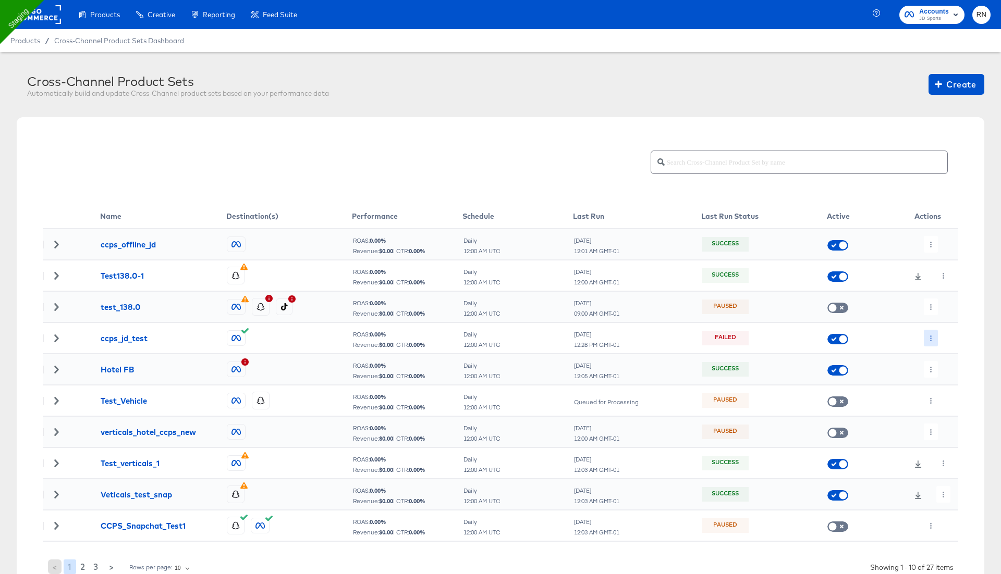
click at [928, 337] on icon "button" at bounding box center [931, 339] width 6 height 6
click at [939, 355] on li "Edit" at bounding box center [952, 358] width 56 height 17
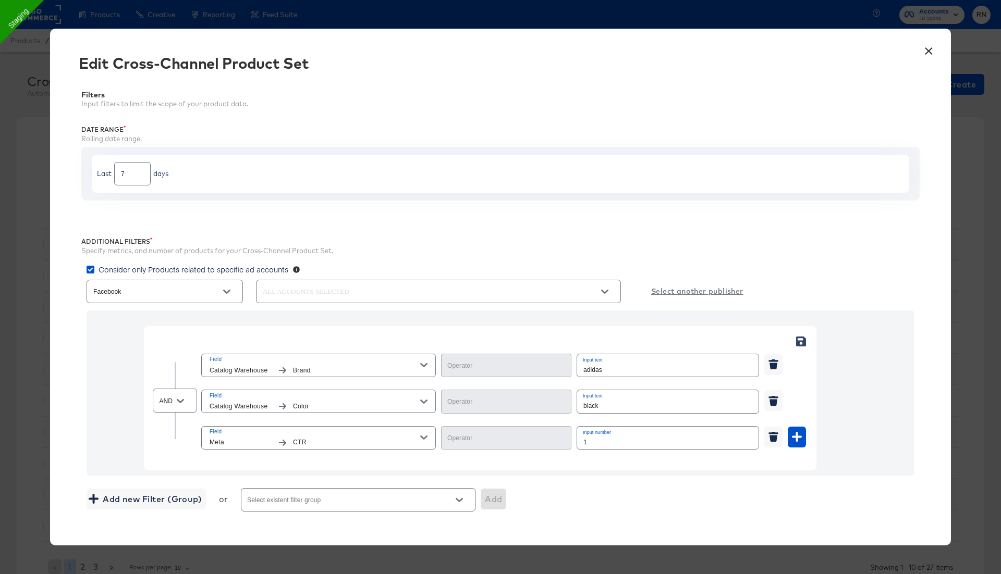
scroll to position [251, 0]
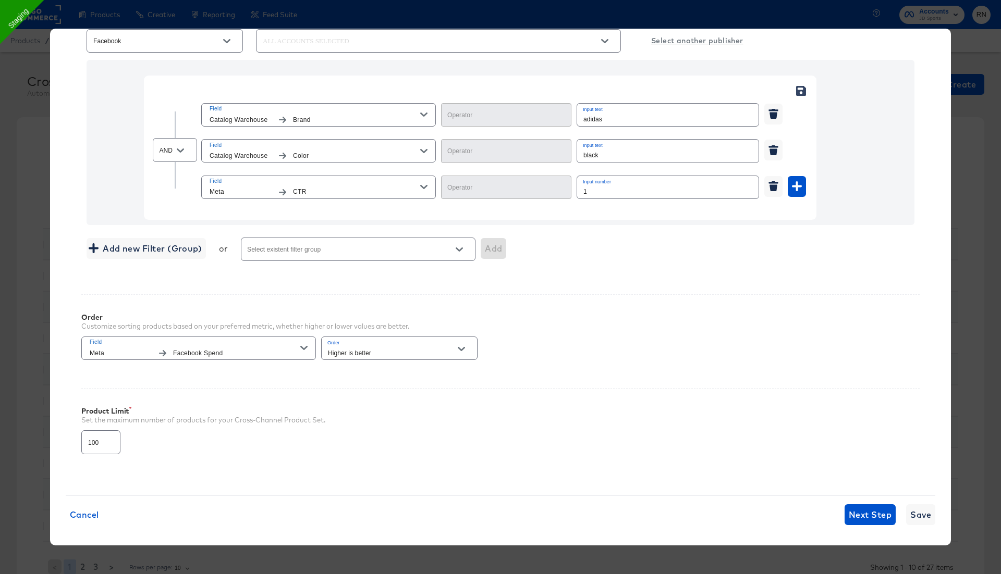
type input "Equal"
type input "Not Equal"
type input "Greater Than"
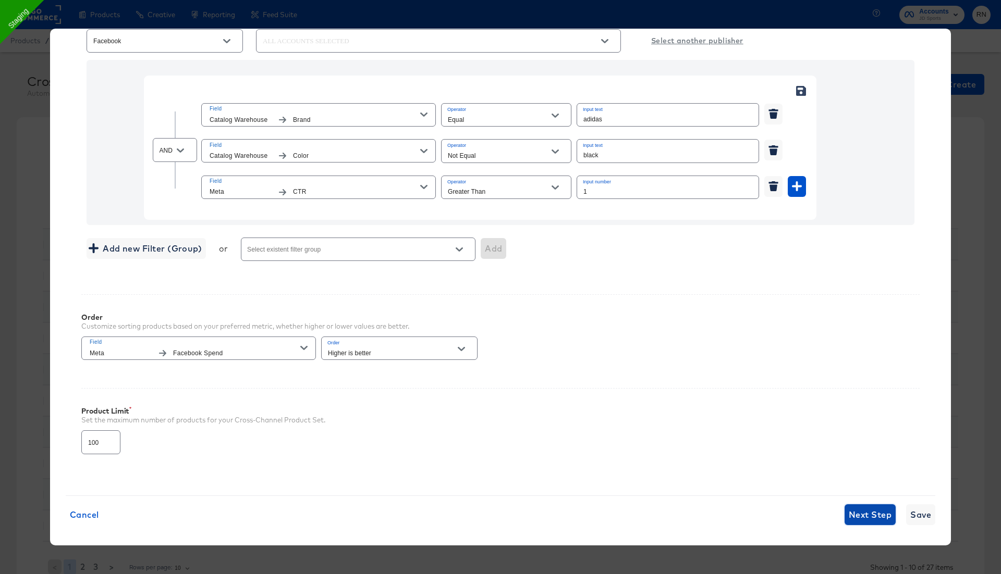
click at [865, 505] on button "Next Step" at bounding box center [869, 515] width 51 height 21
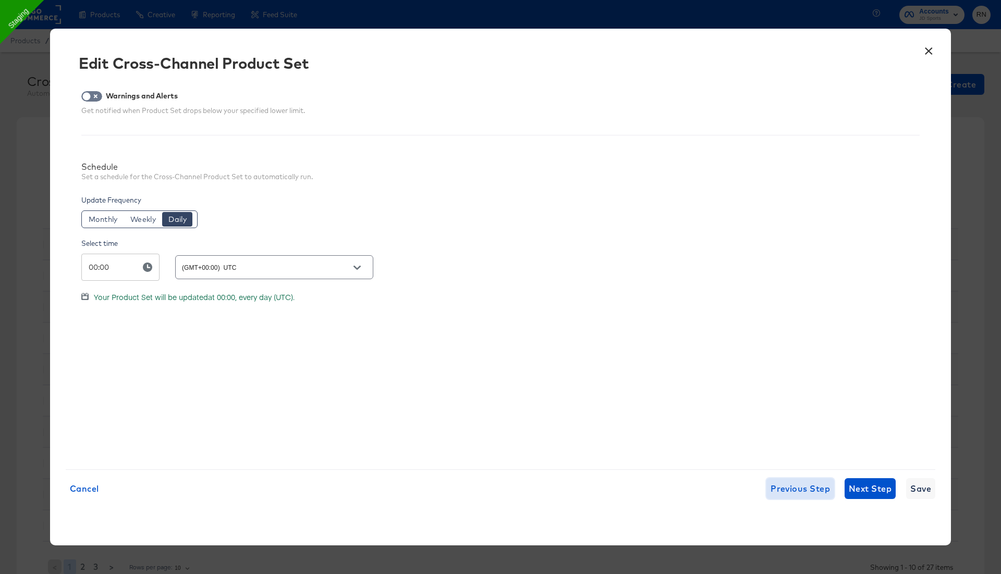
click at [783, 493] on span "Previous Step" at bounding box center [799, 489] width 59 height 15
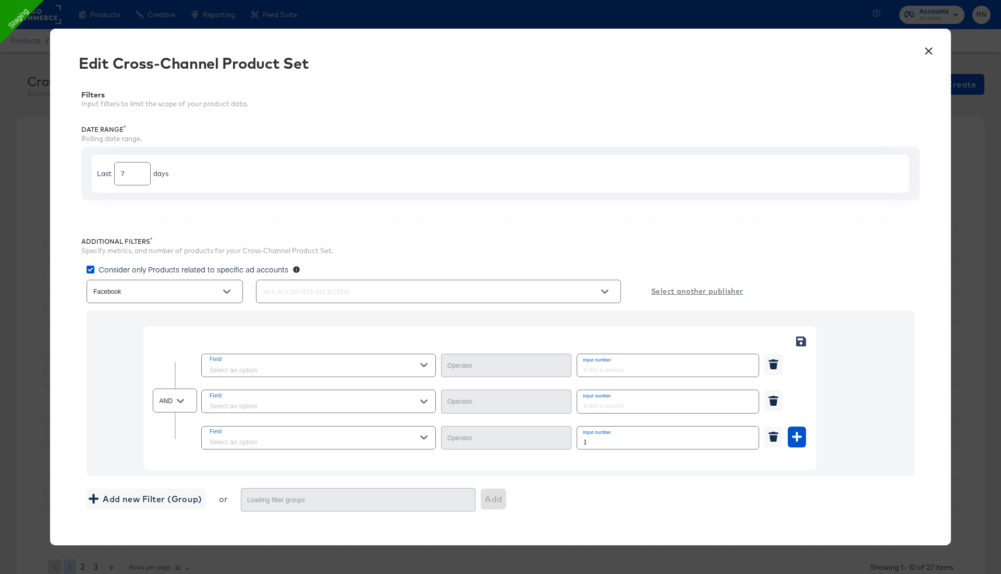
type input "Equal"
type input "Not Equal"
type input "Greater Than"
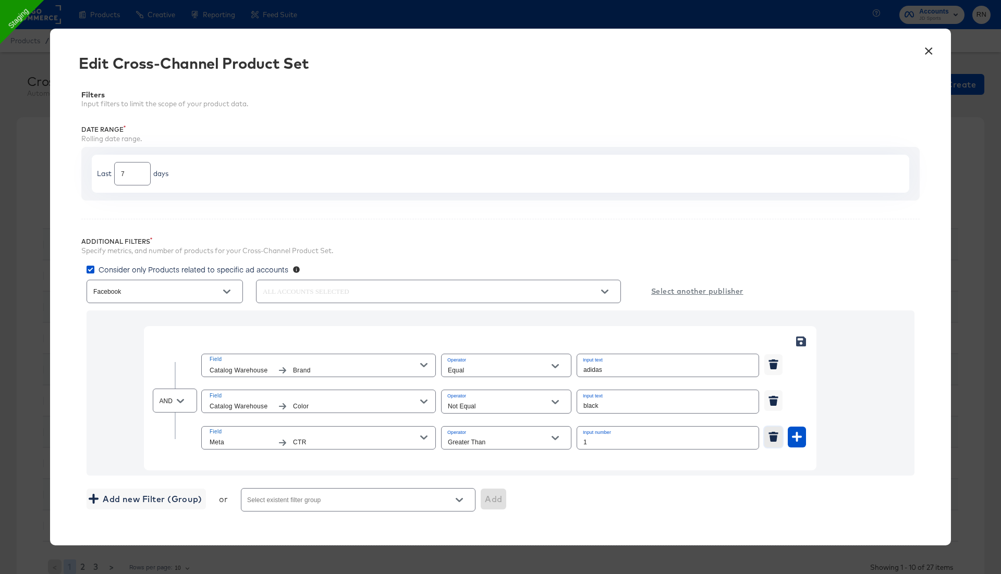
click at [772, 436] on icon "button" at bounding box center [773, 439] width 8 height 7
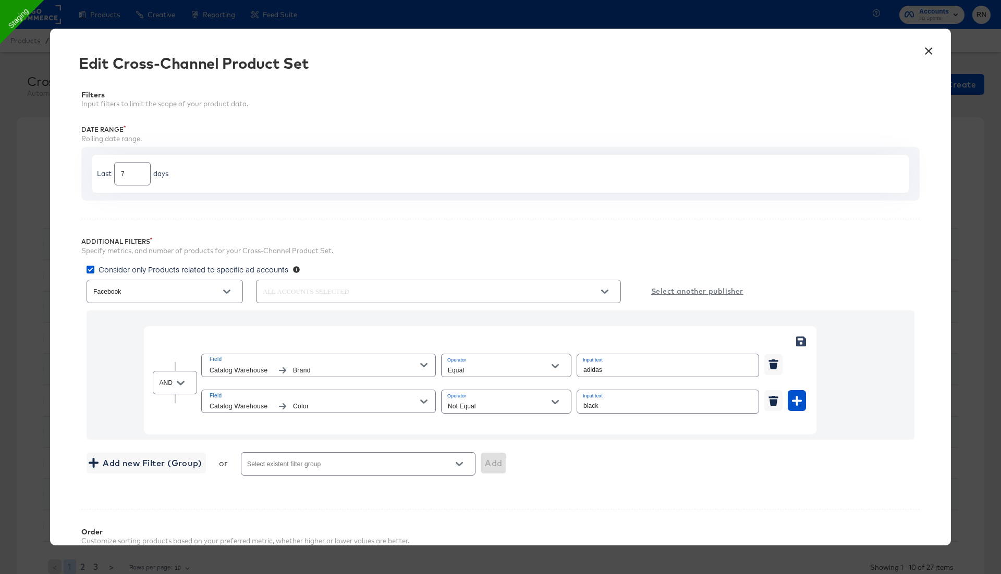
scroll to position [215, 0]
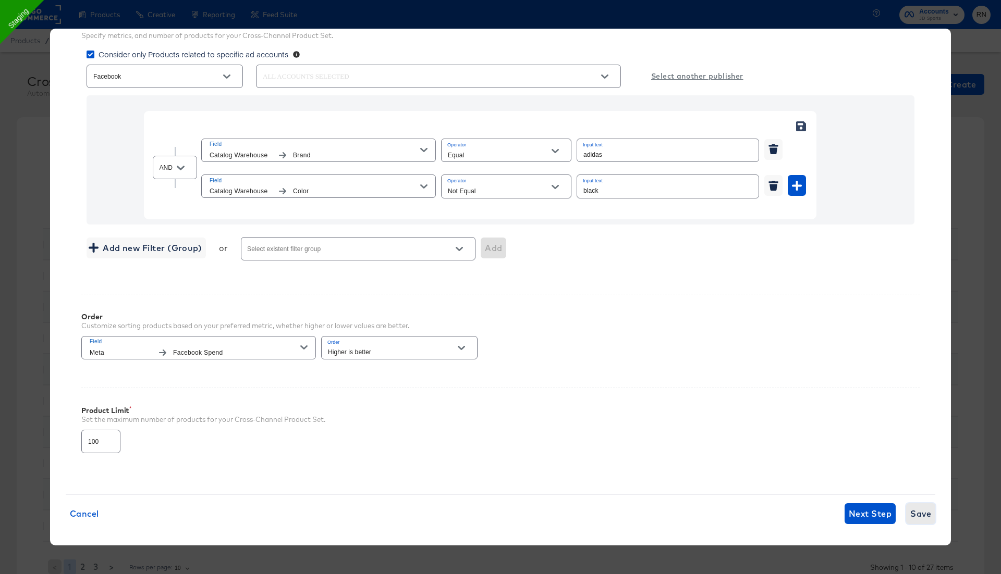
click at [918, 509] on span "Save" at bounding box center [920, 514] width 21 height 15
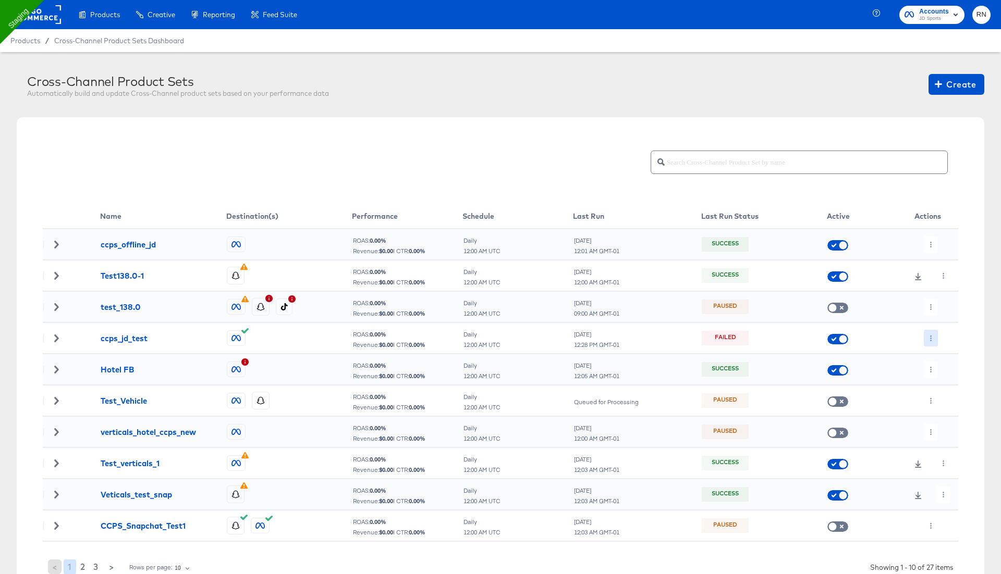
click at [930, 334] on button "button" at bounding box center [931, 338] width 14 height 17
click at [954, 395] on li "Run Now" at bounding box center [952, 393] width 56 height 17
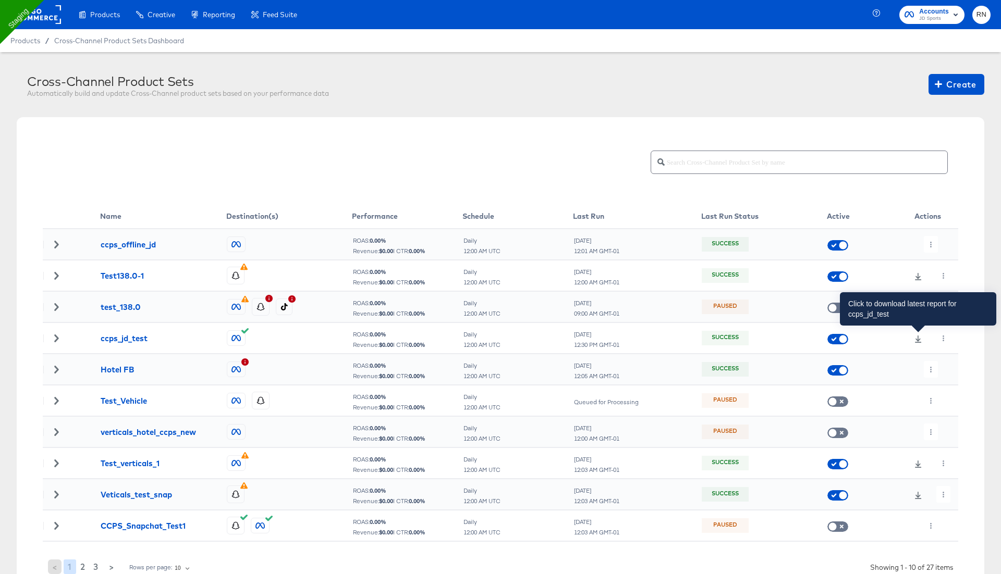
click at [920, 338] on icon at bounding box center [917, 339] width 7 height 7
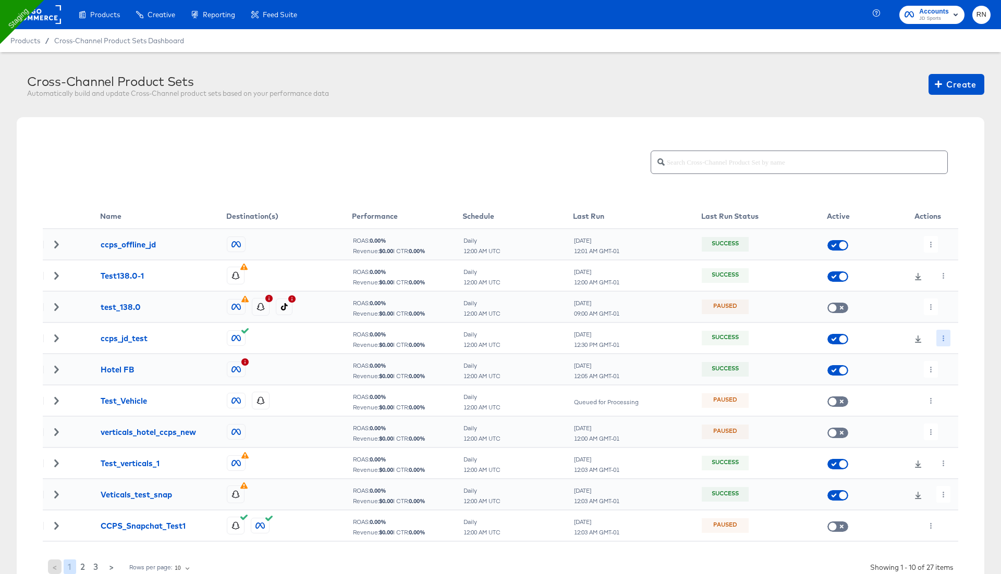
click at [941, 337] on icon "button" at bounding box center [943, 339] width 6 height 6
click at [955, 359] on li "Edit" at bounding box center [962, 358] width 56 height 17
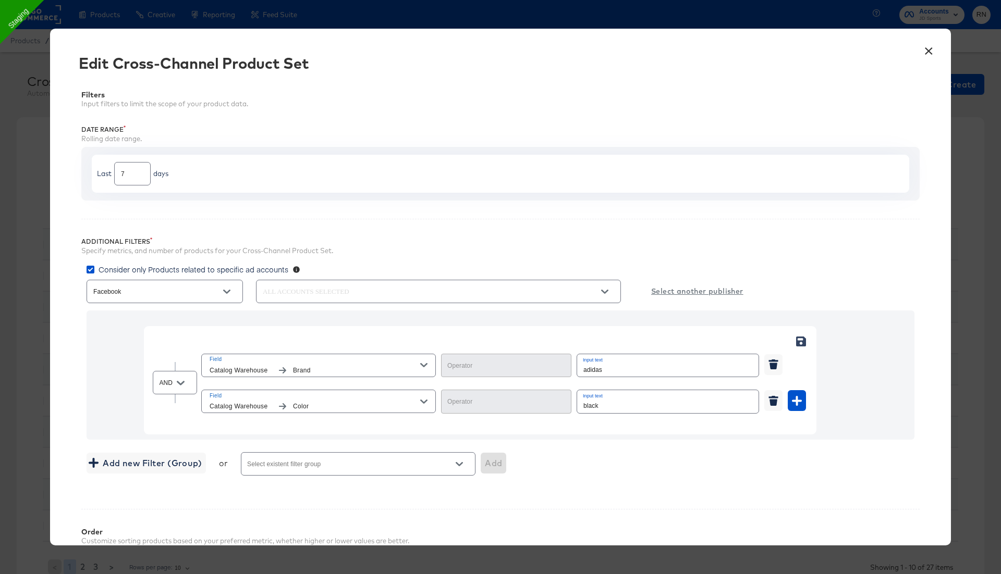
type input "Equal"
type input "Not Equal"
click at [799, 399] on icon "button" at bounding box center [797, 401] width 10 height 10
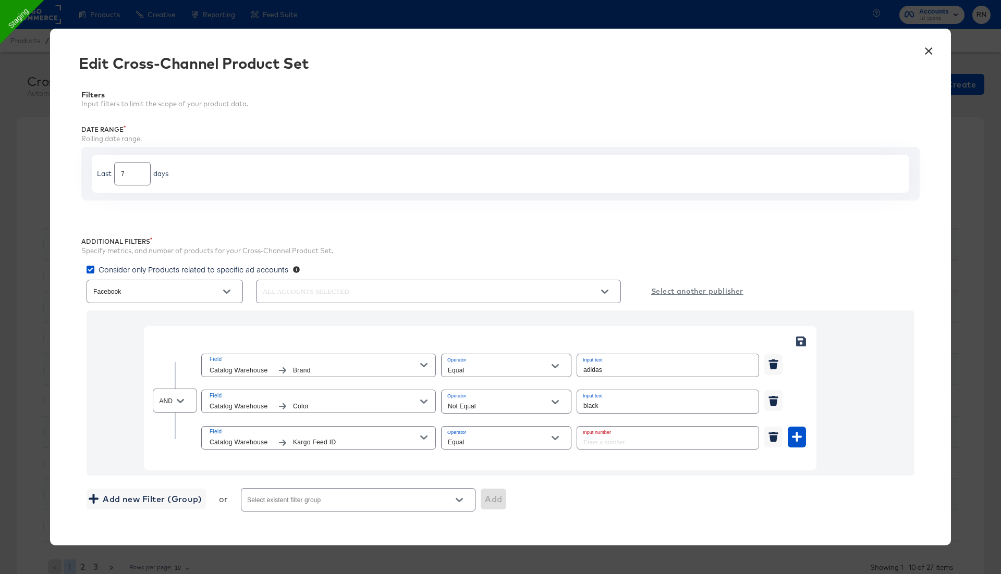
click at [170, 401] on div at bounding box center [180, 402] width 22 height 16
click at [181, 400] on icon "Open" at bounding box center [180, 401] width 7 height 4
click at [177, 443] on li "OR" at bounding box center [175, 441] width 44 height 17
type input "OR"
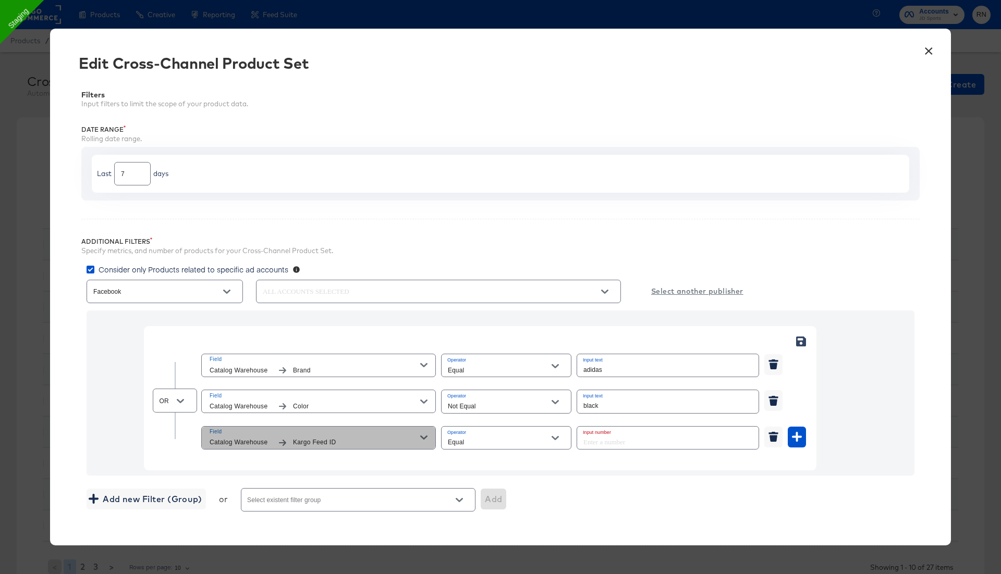
click at [374, 437] on span "Kargo Feed ID" at bounding box center [356, 442] width 127 height 11
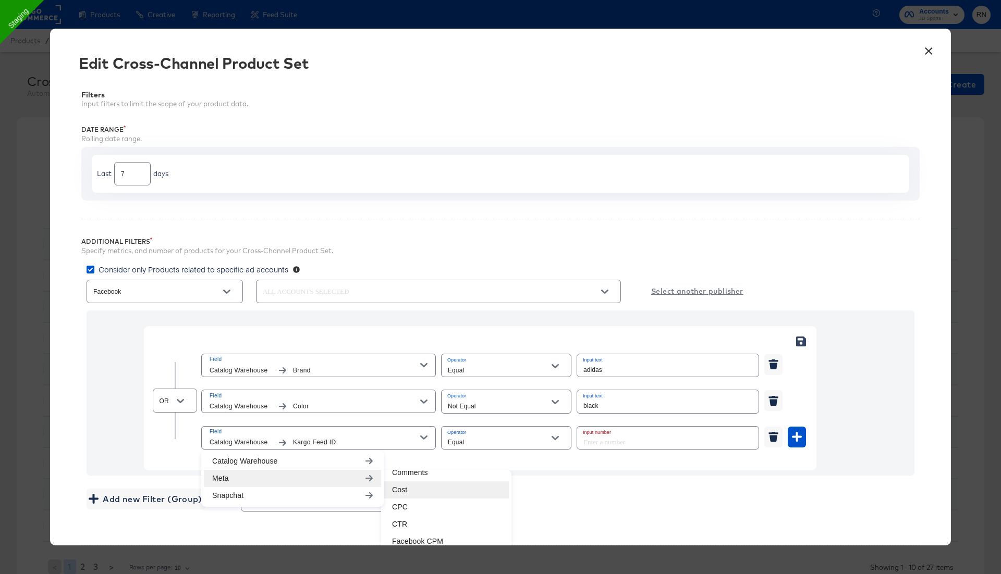
scroll to position [166, 0]
click at [422, 513] on li "CTR" at bounding box center [446, 521] width 125 height 17
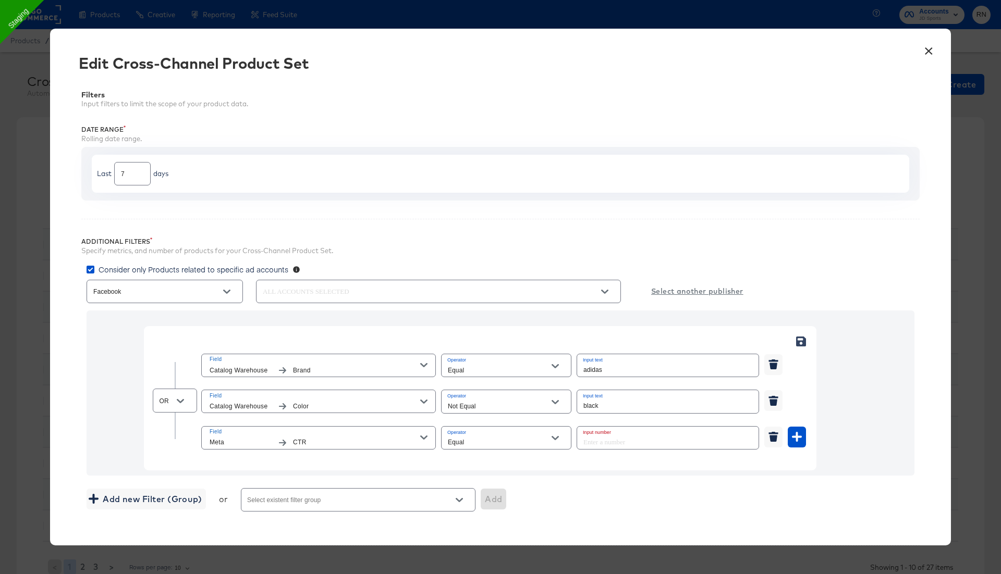
click at [494, 440] on input "Equal" at bounding box center [498, 443] width 105 height 12
click at [493, 530] on li "Greater Than or Equal" at bounding box center [506, 527] width 130 height 17
type input "Greater Than or Equal"
click at [602, 429] on input "number" at bounding box center [664, 438] width 175 height 22
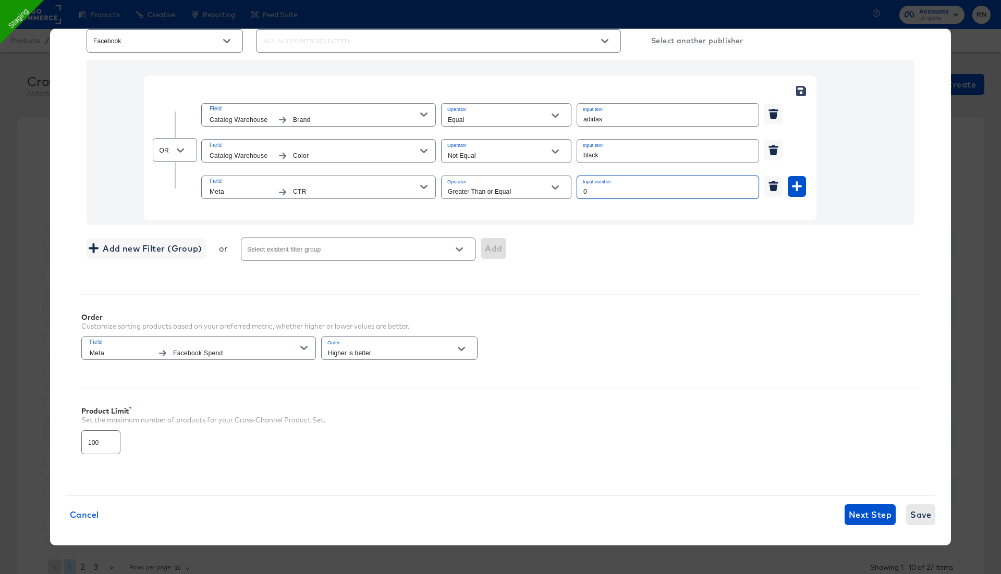
type input "0"
click at [920, 510] on span "Save" at bounding box center [920, 515] width 21 height 15
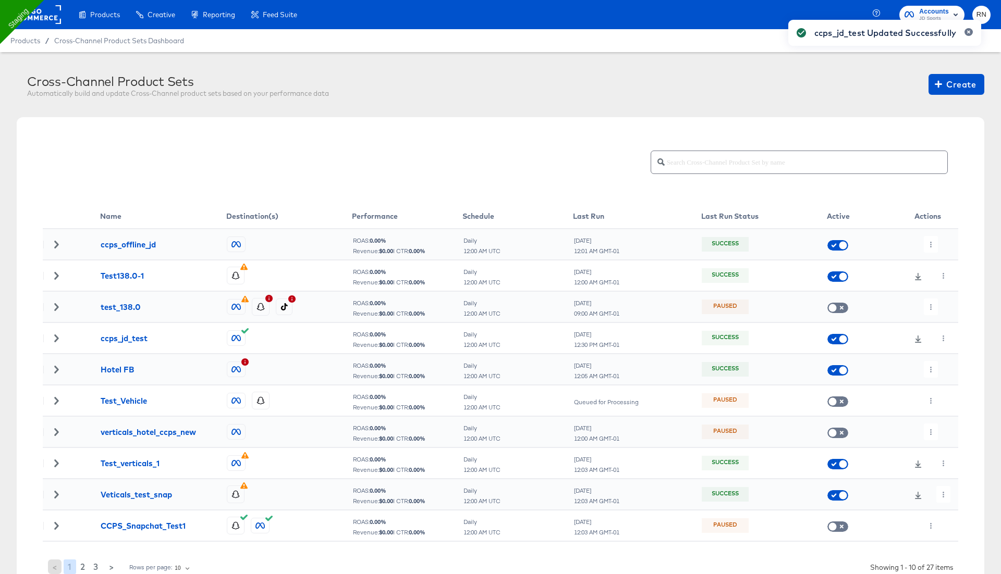
click at [941, 337] on div "ccps_jd_test Updated Successfully" at bounding box center [885, 268] width 214 height 518
click at [941, 337] on icon "button" at bounding box center [943, 339] width 6 height 6
click at [957, 394] on li "Run Now" at bounding box center [962, 393] width 56 height 17
click at [923, 339] on div at bounding box center [927, 338] width 20 height 17
click at [932, 338] on icon "button" at bounding box center [931, 339] width 6 height 6
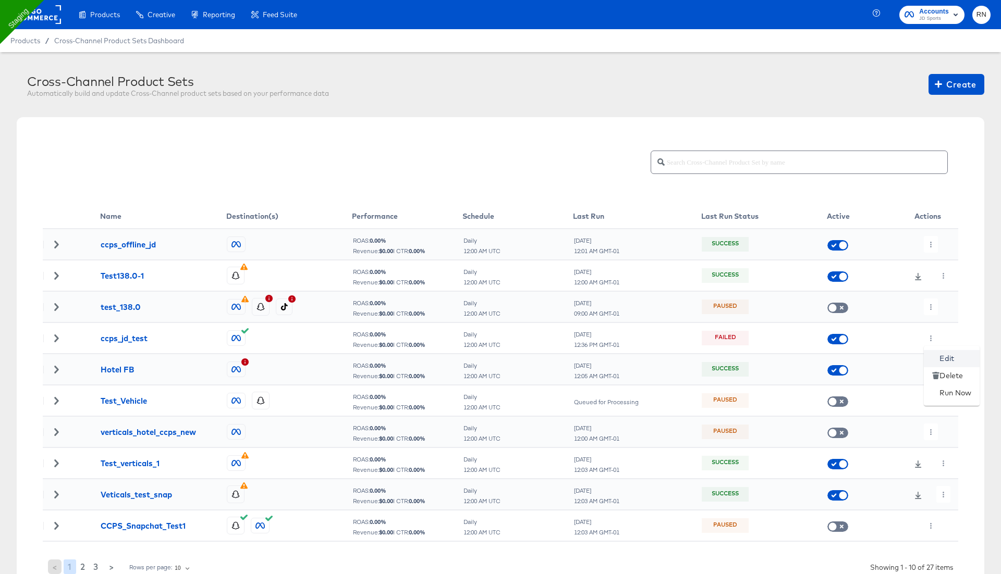
click at [941, 352] on li "Edit" at bounding box center [952, 358] width 56 height 17
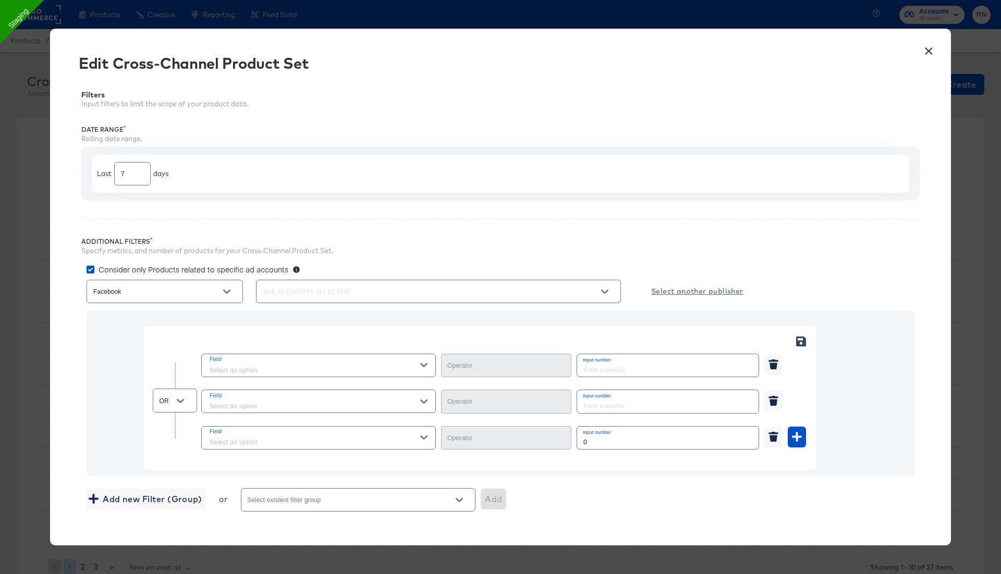
type input "Equal"
type input "Not Equal"
type input "Greater Than or Equal"
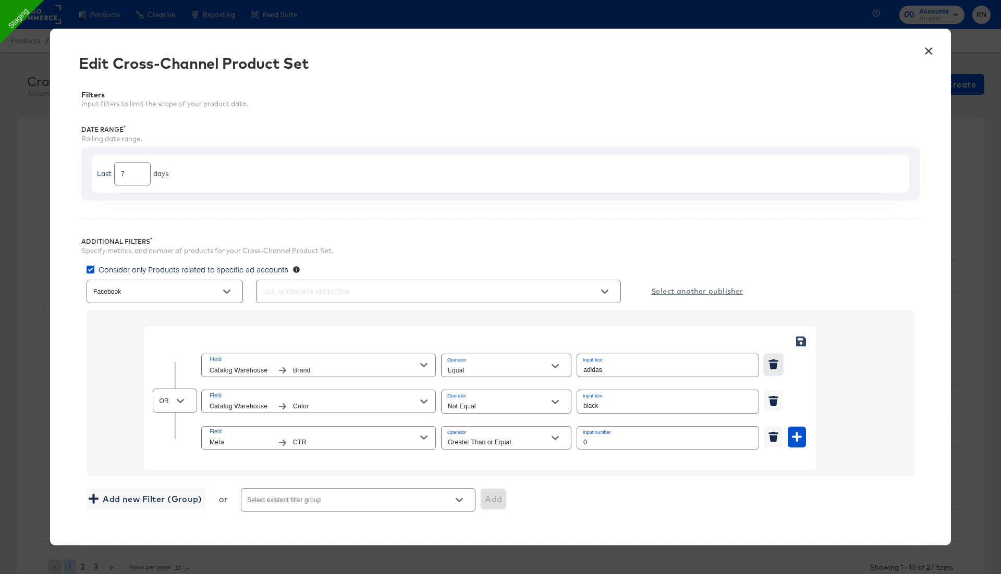
click at [775, 363] on icon "button" at bounding box center [773, 366] width 8 height 7
type input "Not Equal"
type input "Greater Than or Equal"
type input "black"
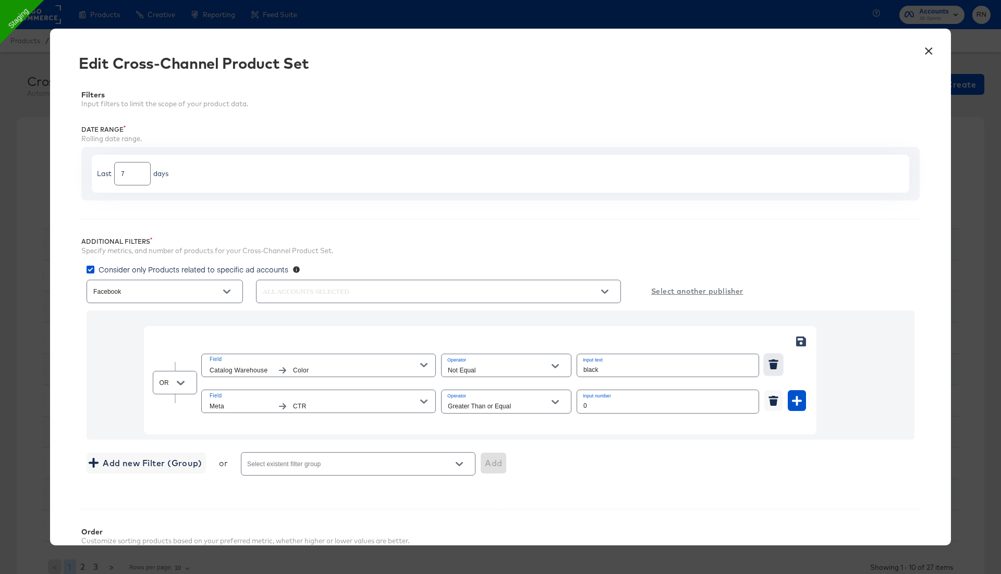
click at [775, 363] on icon "button" at bounding box center [773, 366] width 8 height 7
type input "Greater Than or Equal"
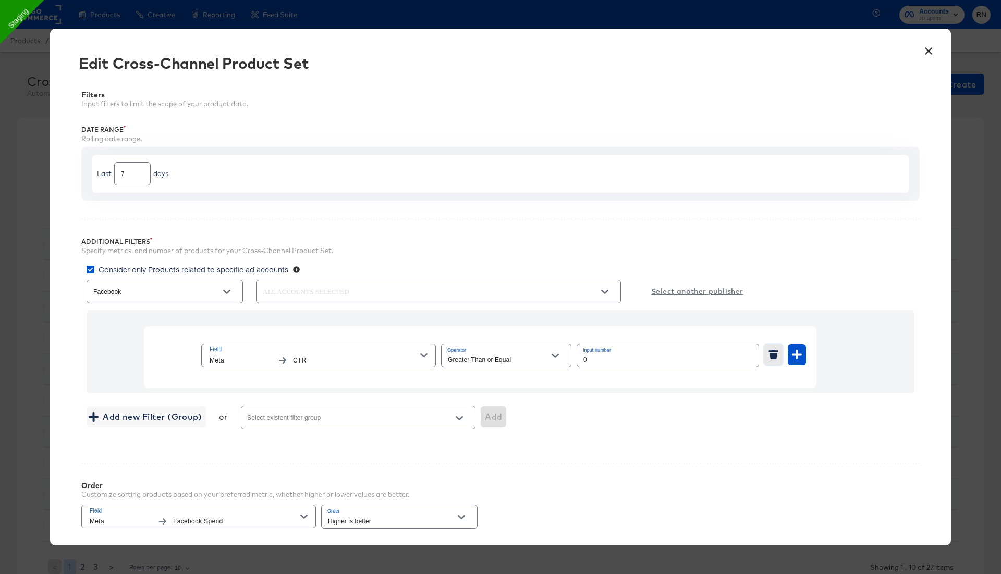
scroll to position [170, 0]
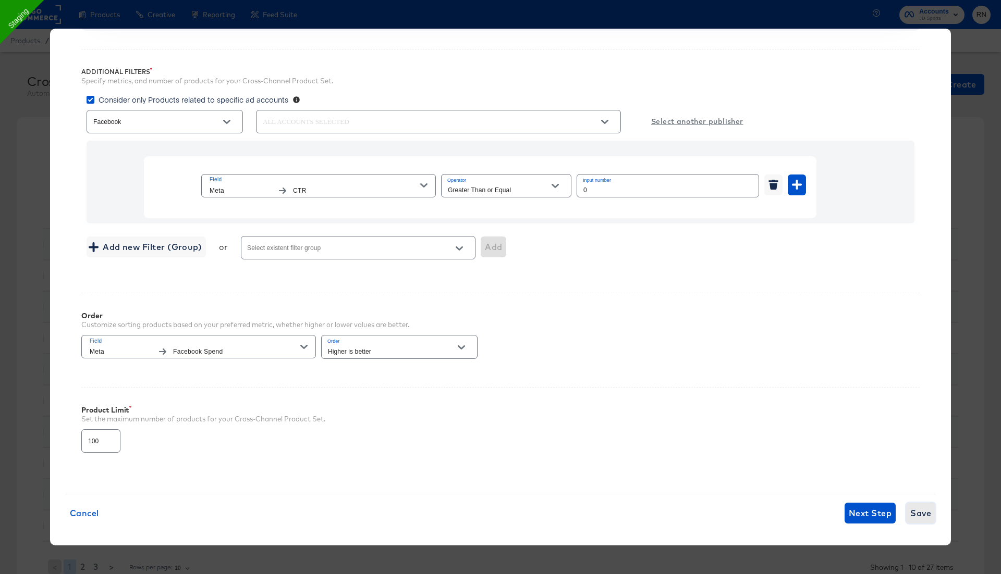
click at [910, 512] on span "Save" at bounding box center [920, 513] width 21 height 15
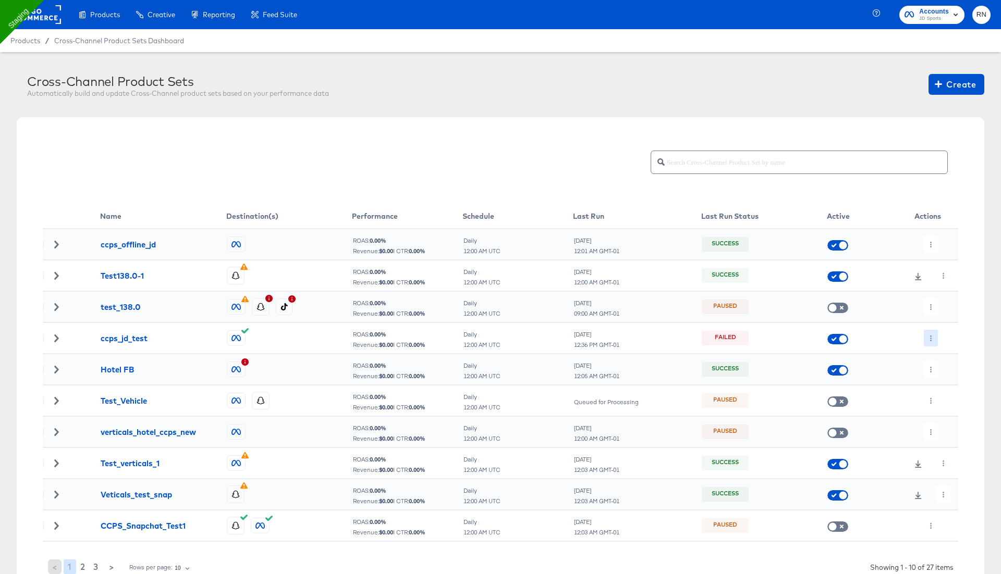
click at [930, 340] on icon "button" at bounding box center [931, 339] width 2 height 6
click at [940, 396] on li "Run Now" at bounding box center [952, 393] width 56 height 17
click at [928, 337] on icon "button" at bounding box center [931, 339] width 6 height 6
click at [950, 396] on li "Run Now" at bounding box center [952, 393] width 56 height 17
click at [929, 368] on icon "button" at bounding box center [931, 370] width 6 height 6
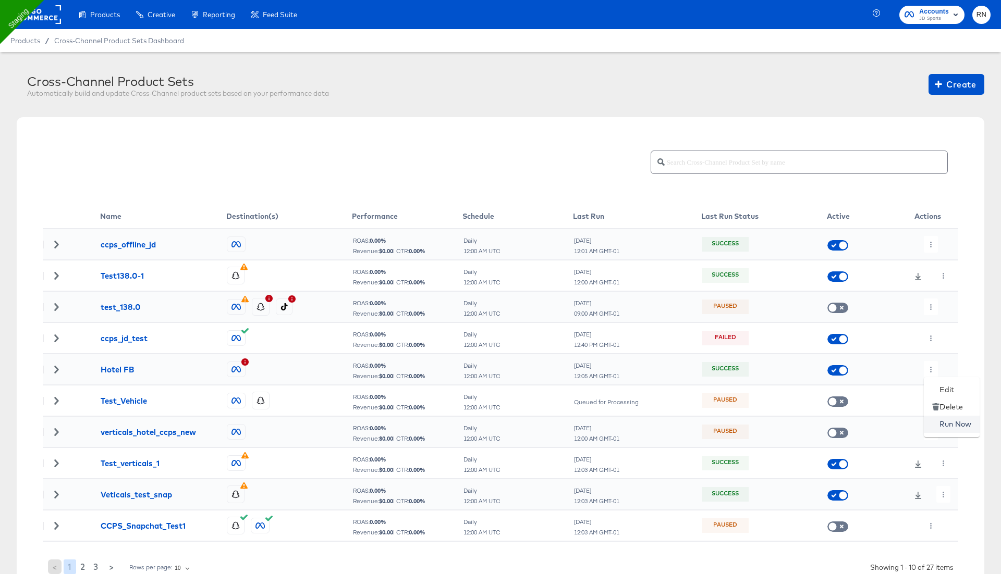
click at [942, 424] on li "Run Now" at bounding box center [952, 424] width 56 height 17
click at [931, 372] on icon "button" at bounding box center [931, 370] width 2 height 6
click at [938, 424] on icon at bounding box center [935, 424] width 7 height 7
